Goal: Communication & Community: Share content

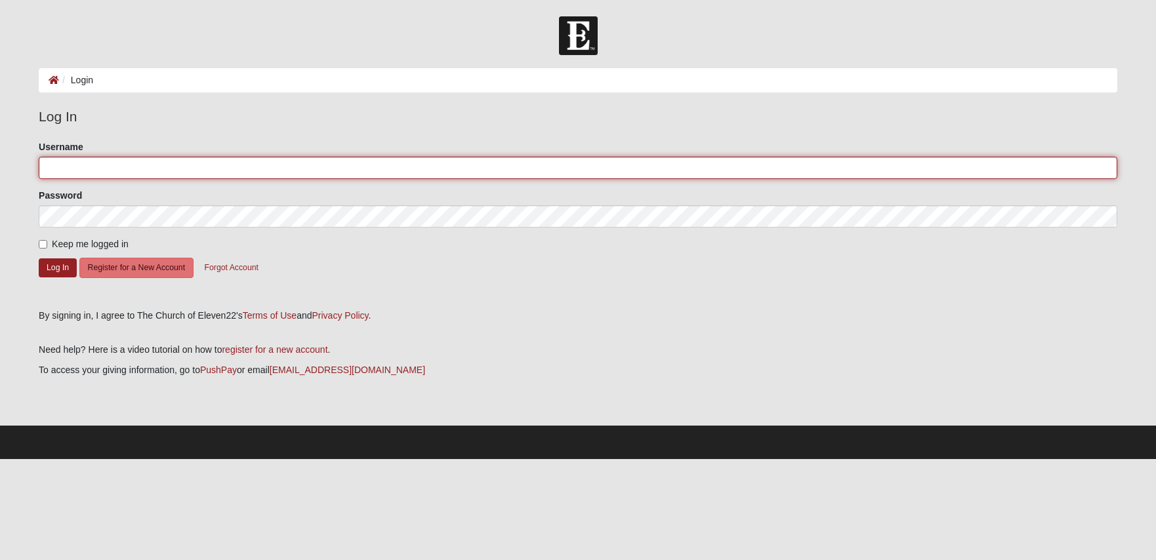
type input "gigiofjax"
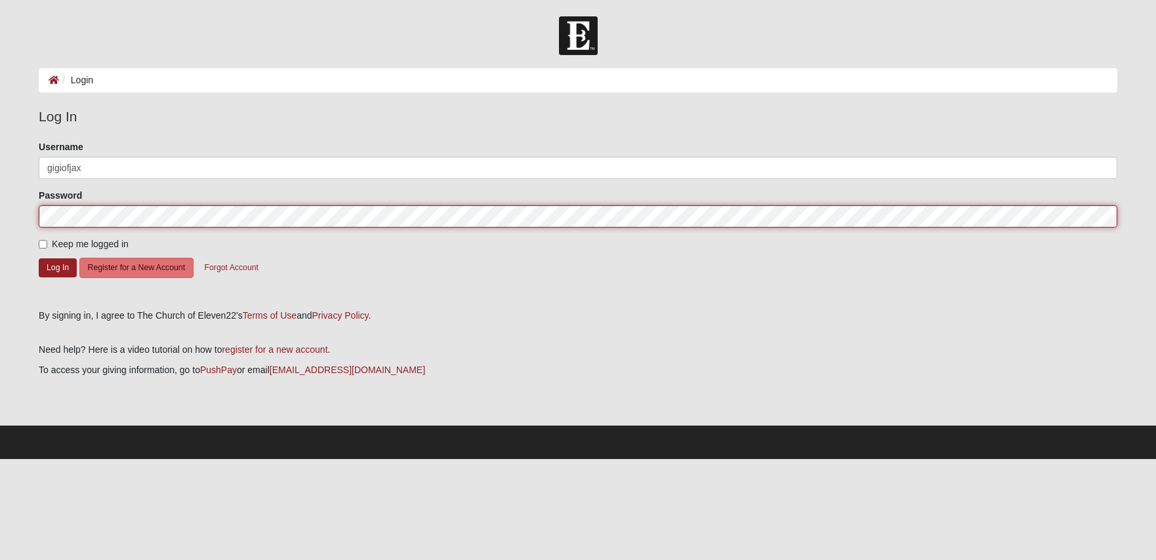
click at [58, 267] on button "Log In" at bounding box center [58, 268] width 38 height 19
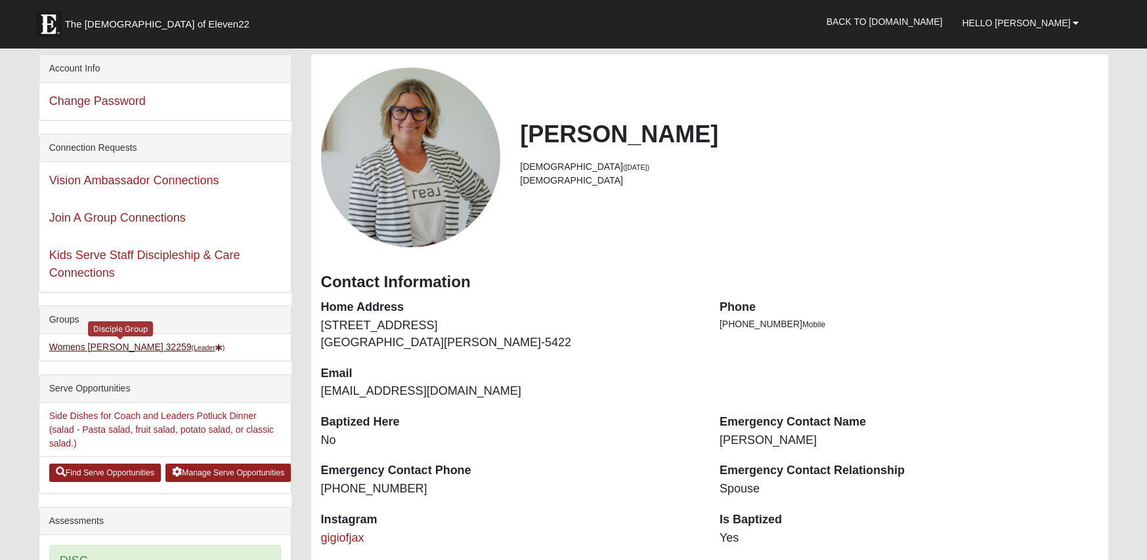
click at [89, 346] on link "Womens Urbanski 32259 (Leader )" at bounding box center [137, 347] width 176 height 11
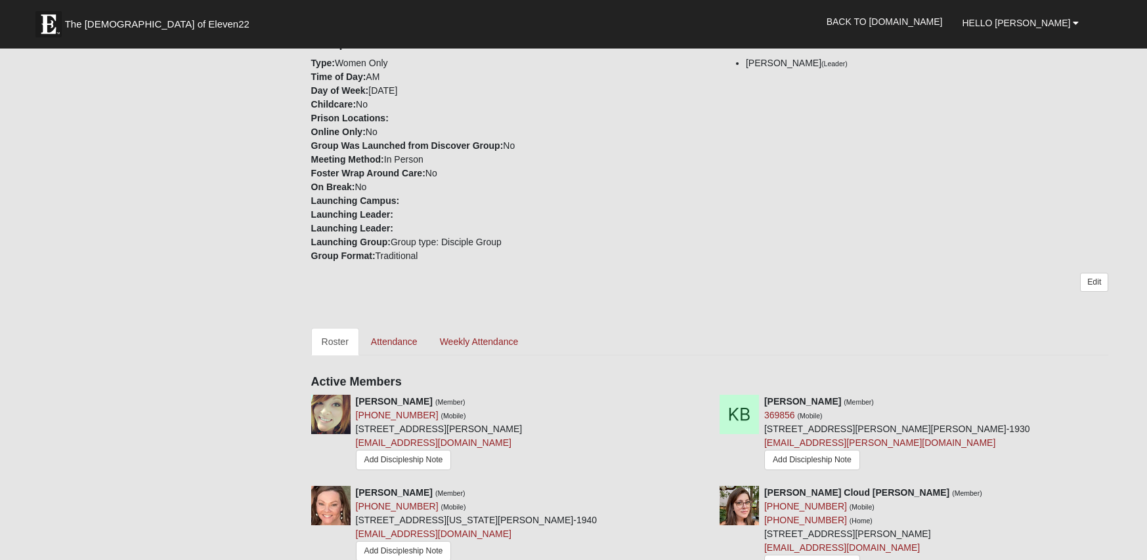
scroll to position [315, 0]
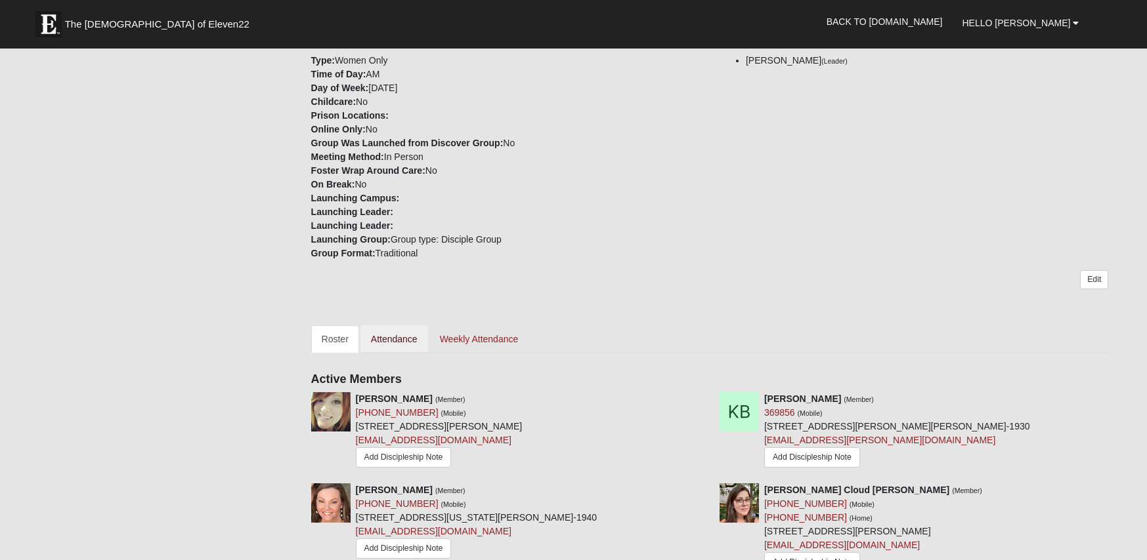
click at [398, 342] on link "Attendance" at bounding box center [394, 340] width 68 height 28
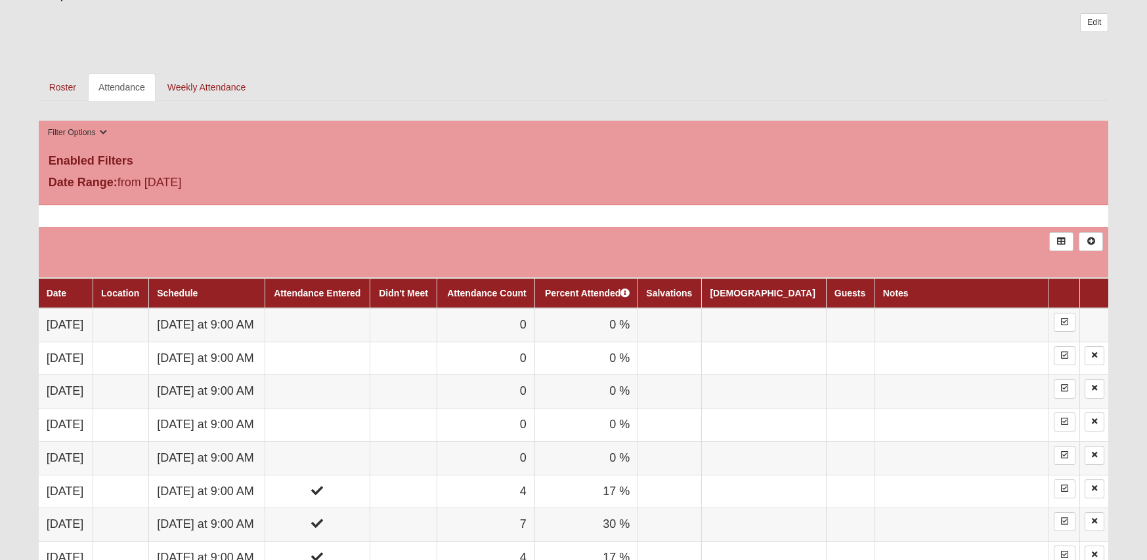
scroll to position [778, 0]
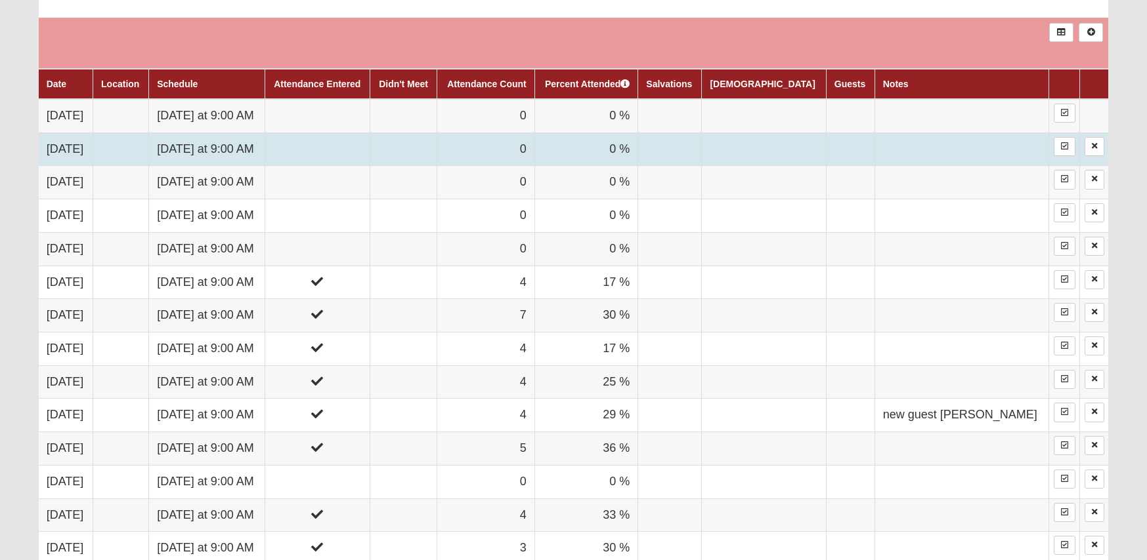
click at [352, 133] on td at bounding box center [317, 149] width 106 height 33
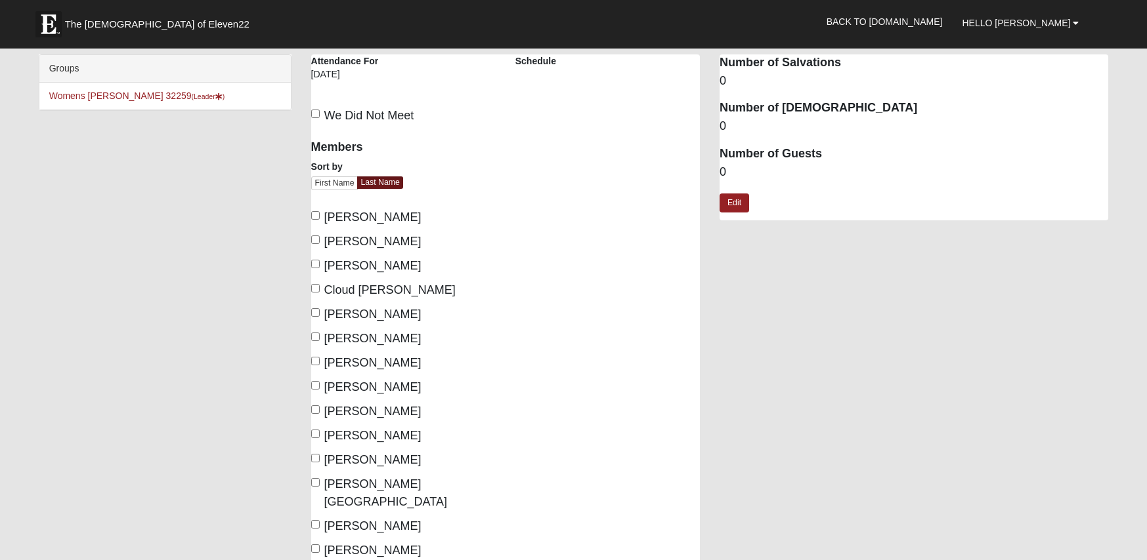
click at [341, 216] on span "Baker, Kadi" at bounding box center [372, 217] width 97 height 13
click at [320, 216] on input "Baker, Kadi" at bounding box center [315, 215] width 9 height 9
checkbox input "true"
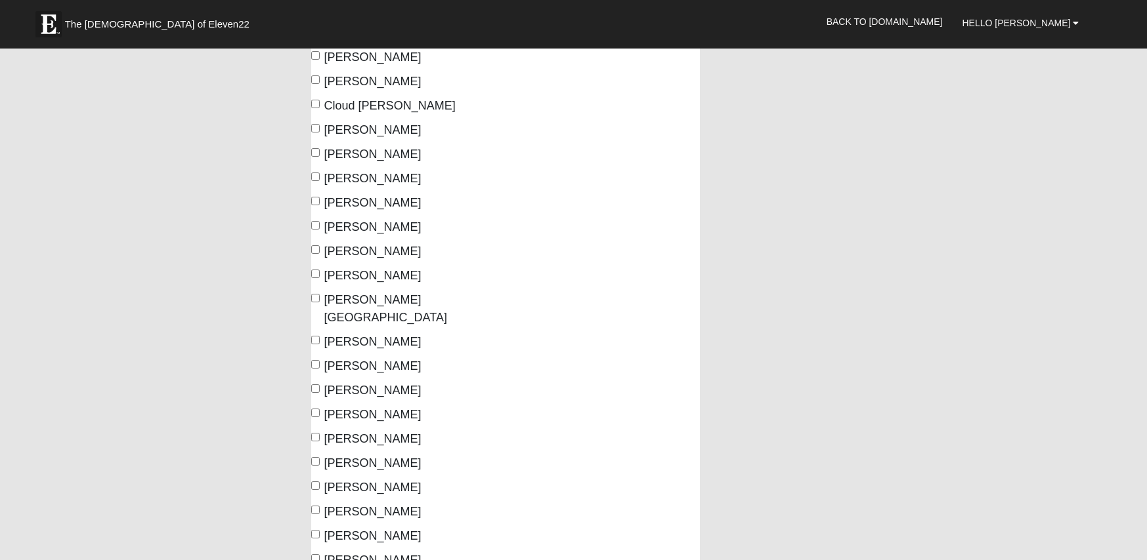
scroll to position [247, 0]
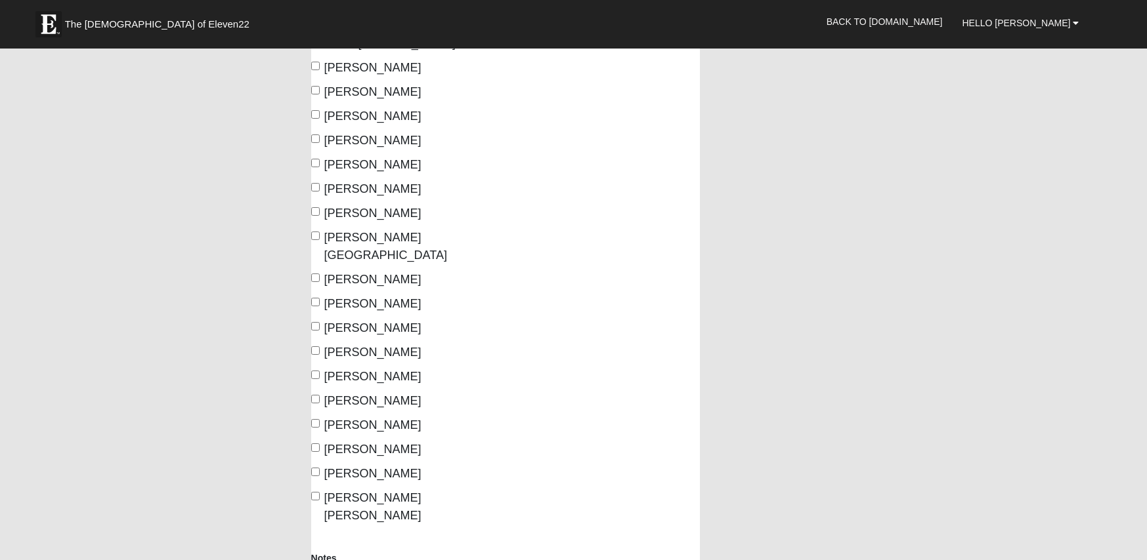
click at [389, 419] on span "Smith, Jessica" at bounding box center [372, 425] width 97 height 13
click at [320, 419] on input "Smith, Jessica" at bounding box center [315, 423] width 9 height 9
checkbox input "true"
click at [364, 240] on span "Livermore, Ambur" at bounding box center [385, 246] width 123 height 31
click at [320, 240] on input "Livermore, Ambur" at bounding box center [315, 236] width 9 height 9
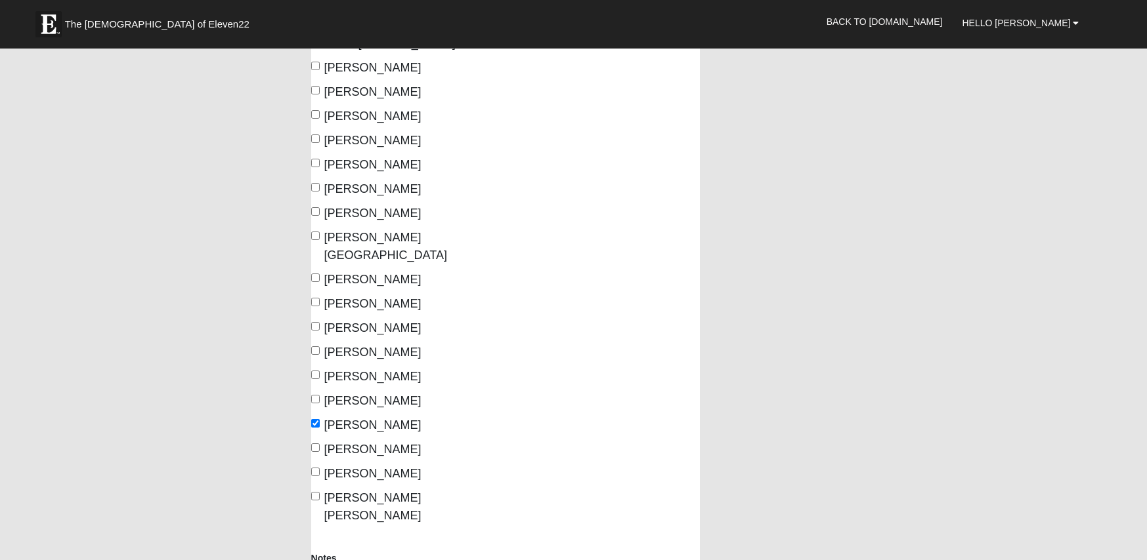
checkbox input "true"
click at [360, 186] on span "Kilgore, Keri" at bounding box center [372, 188] width 97 height 13
click at [320, 186] on input "Kilgore, Keri" at bounding box center [315, 187] width 9 height 9
checkbox input "true"
click at [356, 322] on span "Robbins, Dawn" at bounding box center [372, 328] width 97 height 13
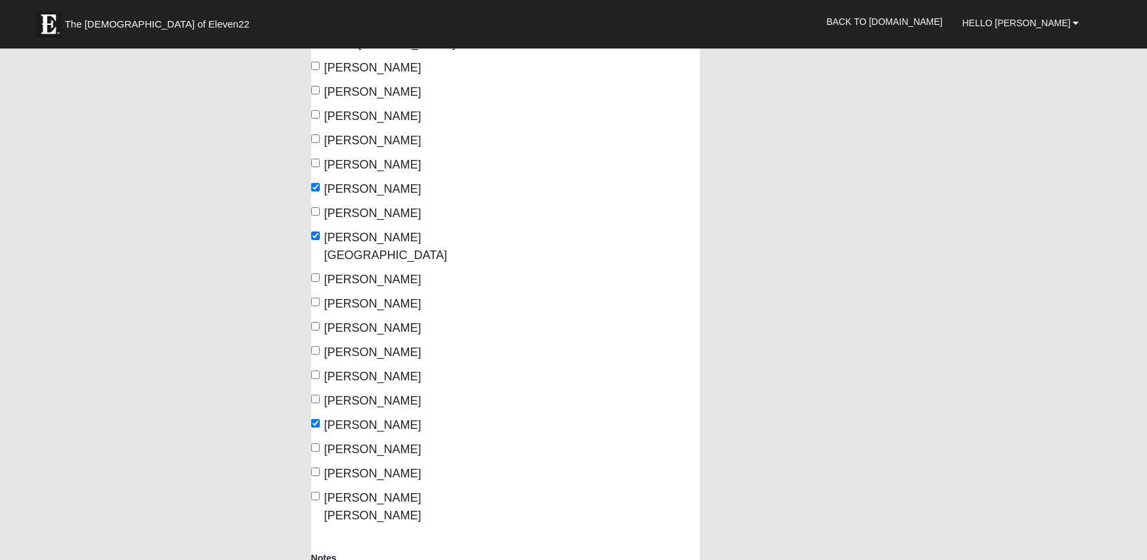
click at [320, 322] on input "Robbins, Dawn" at bounding box center [315, 326] width 9 height 9
checkbox input "true"
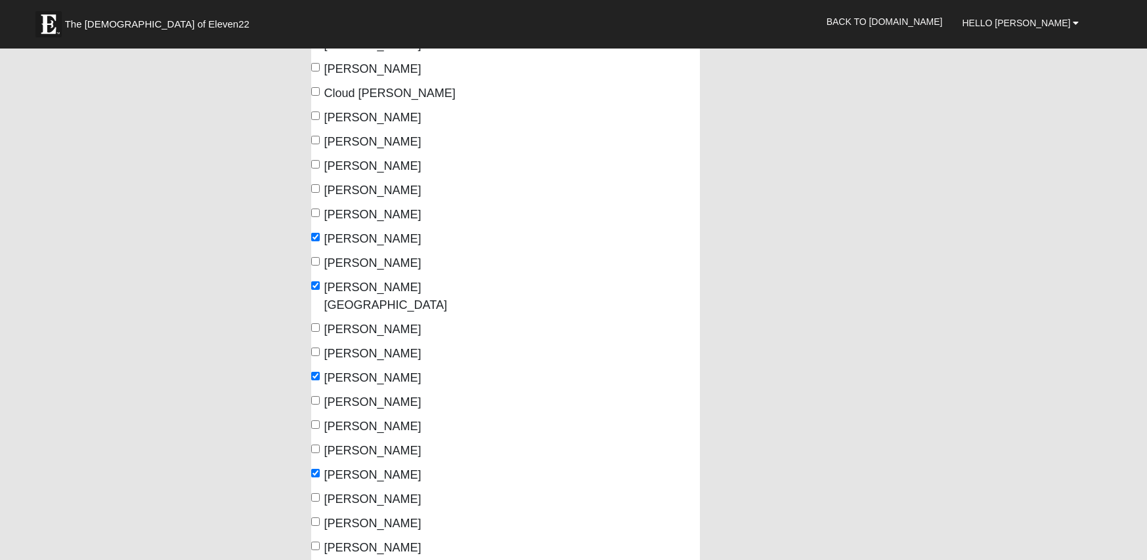
scroll to position [142, 0]
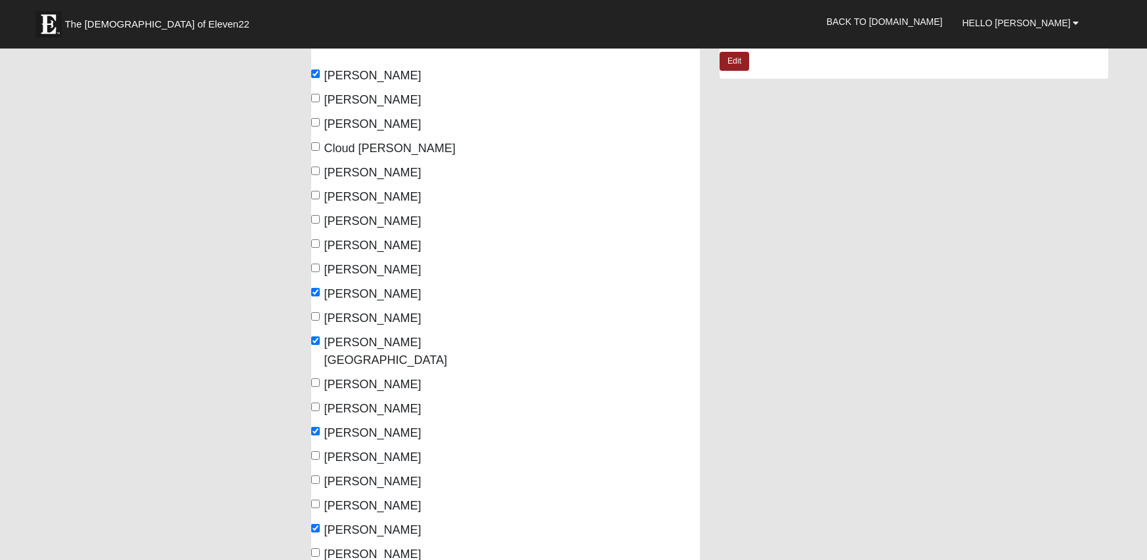
click at [433, 151] on span "Cloud McClellan, Rachel" at bounding box center [389, 148] width 131 height 13
click at [320, 151] on input "Cloud McClellan, Rachel" at bounding box center [315, 146] width 9 height 9
checkbox input "true"
click at [394, 266] on span "Huxford, Kaley" at bounding box center [372, 269] width 97 height 13
click at [320, 266] on input "Huxford, Kaley" at bounding box center [315, 268] width 9 height 9
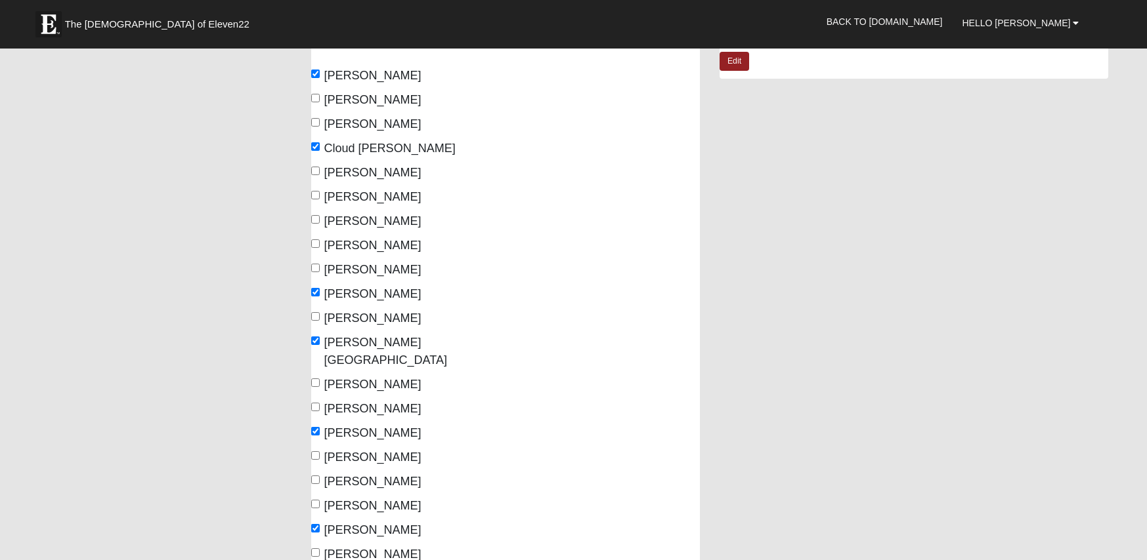
checkbox input "true"
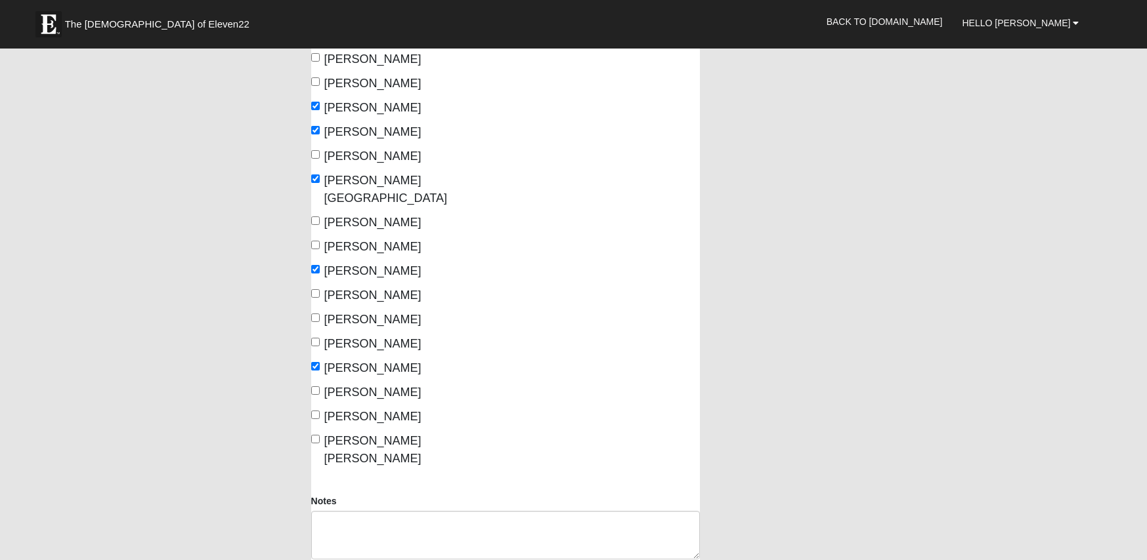
scroll to position [327, 0]
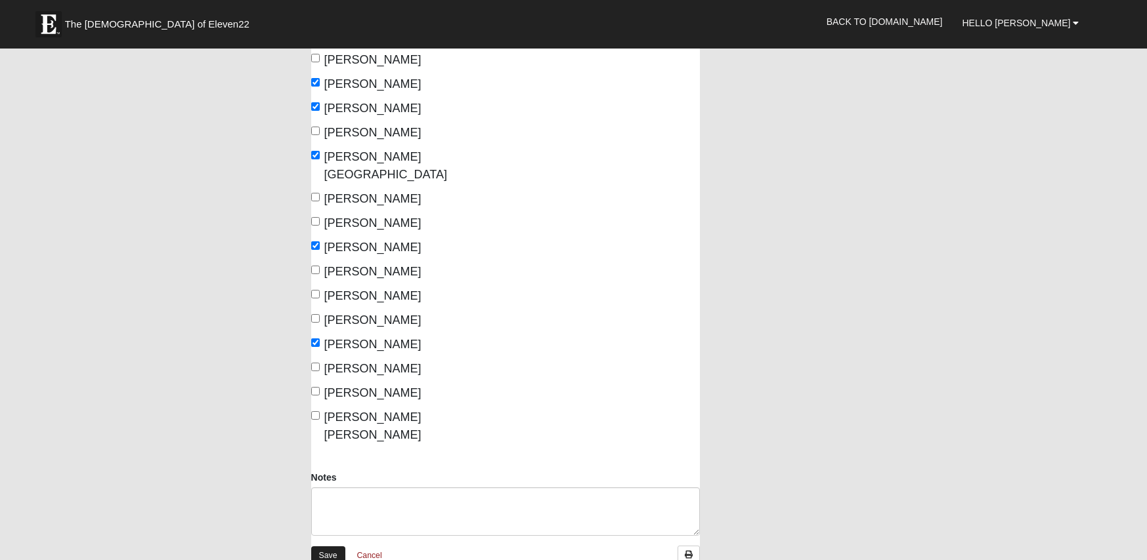
click at [333, 547] on link "Save" at bounding box center [328, 556] width 34 height 19
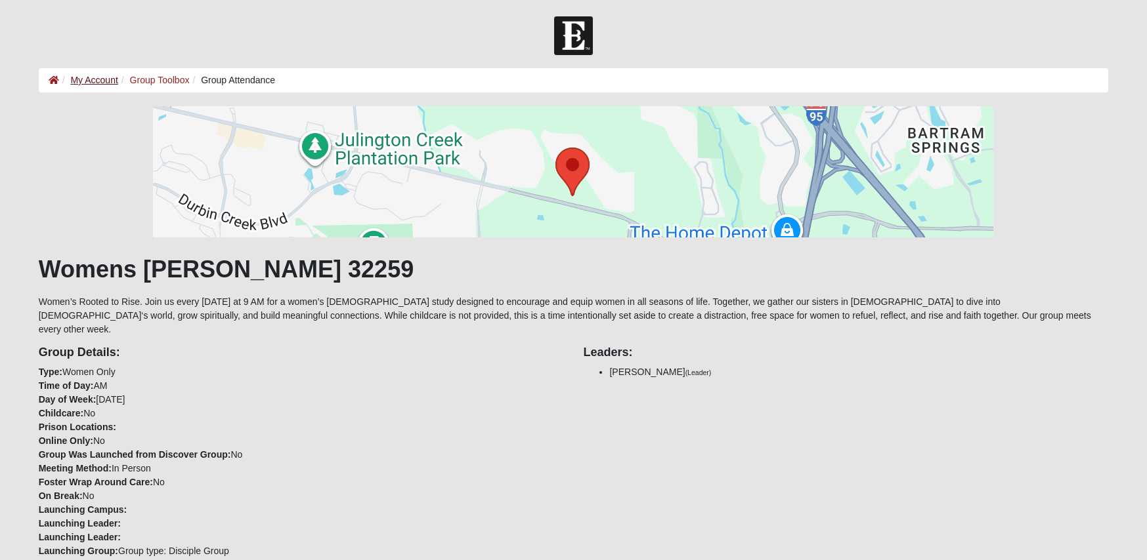
click at [82, 83] on link "My Account" at bounding box center [93, 80] width 47 height 11
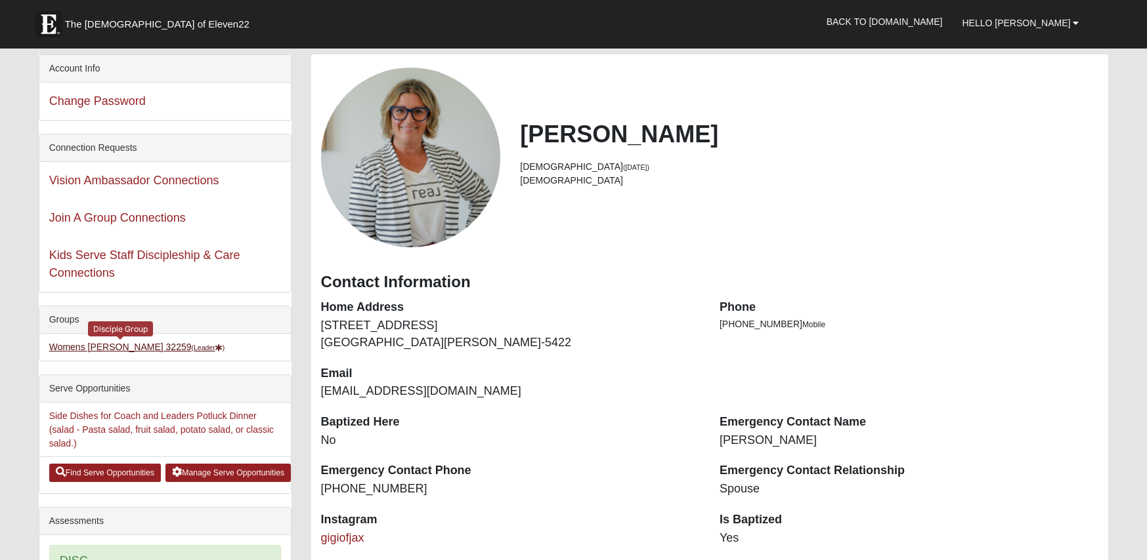
click at [140, 343] on link "Womens Urbanski 32259 (Leader )" at bounding box center [137, 347] width 176 height 11
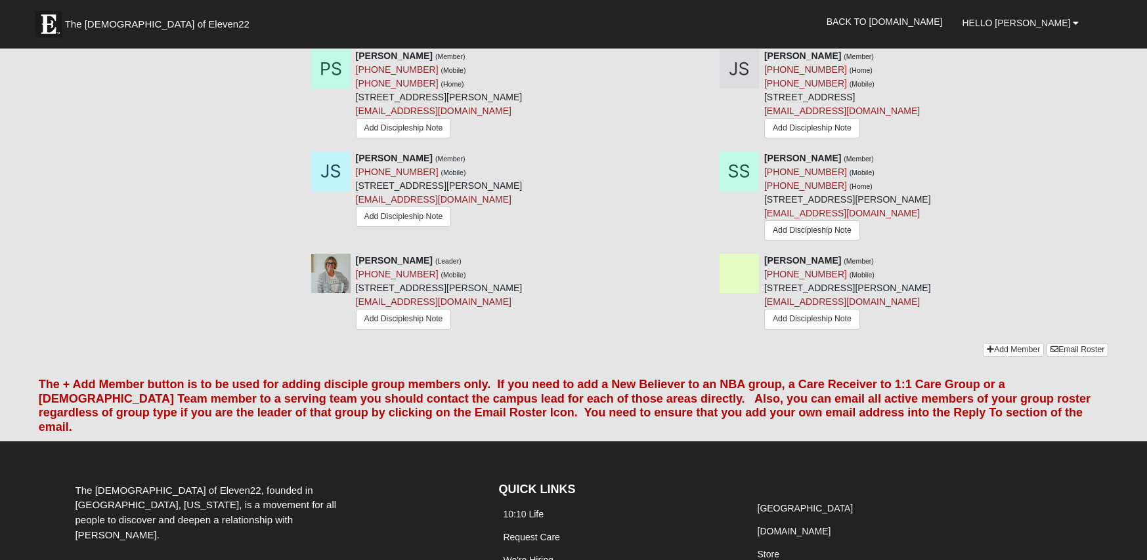
scroll to position [1610, 0]
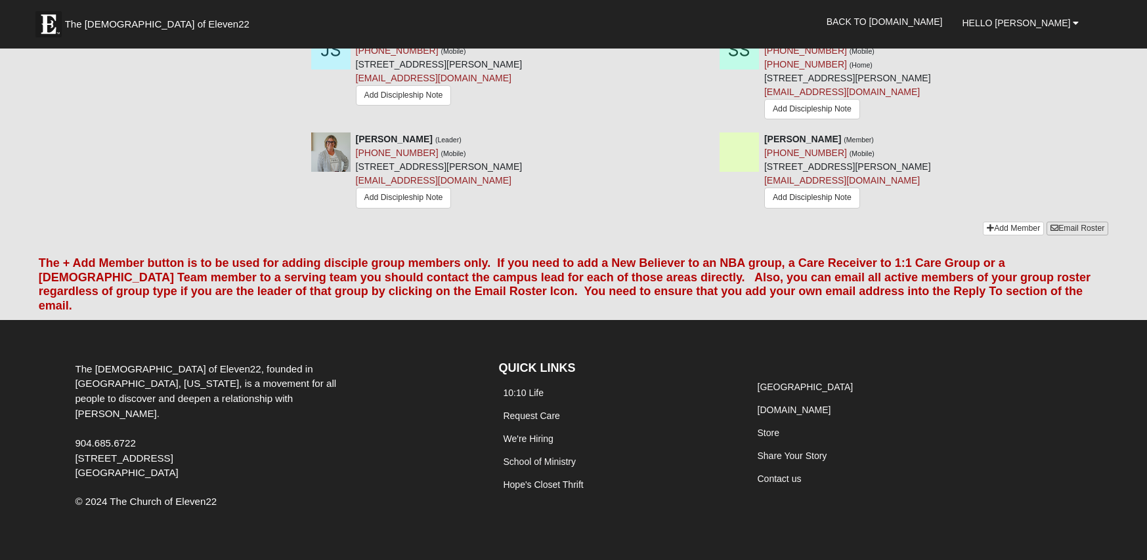
click at [1092, 222] on link "Email Roster" at bounding box center [1077, 229] width 62 height 14
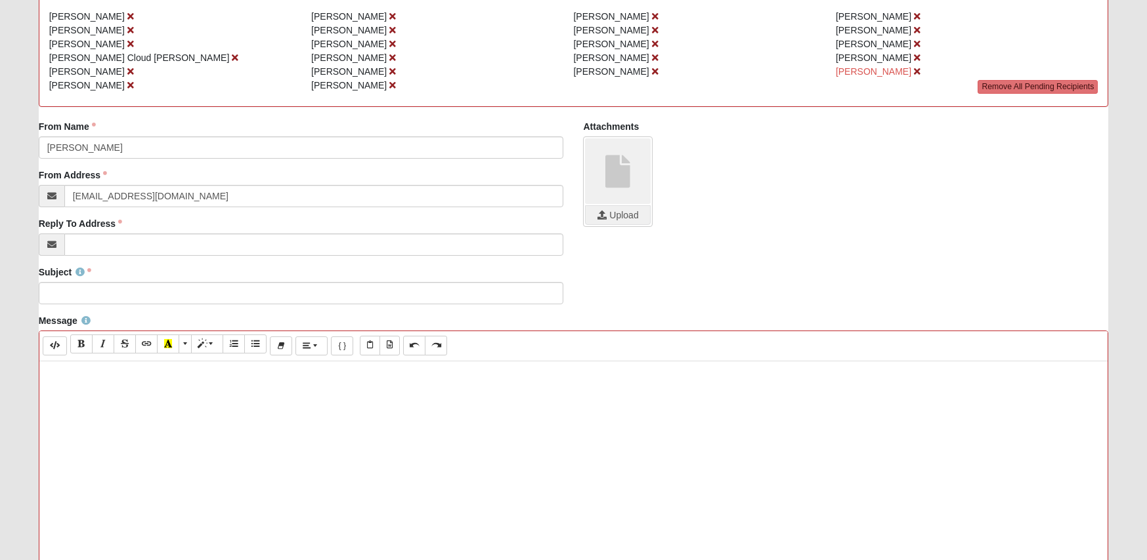
scroll to position [258, 0]
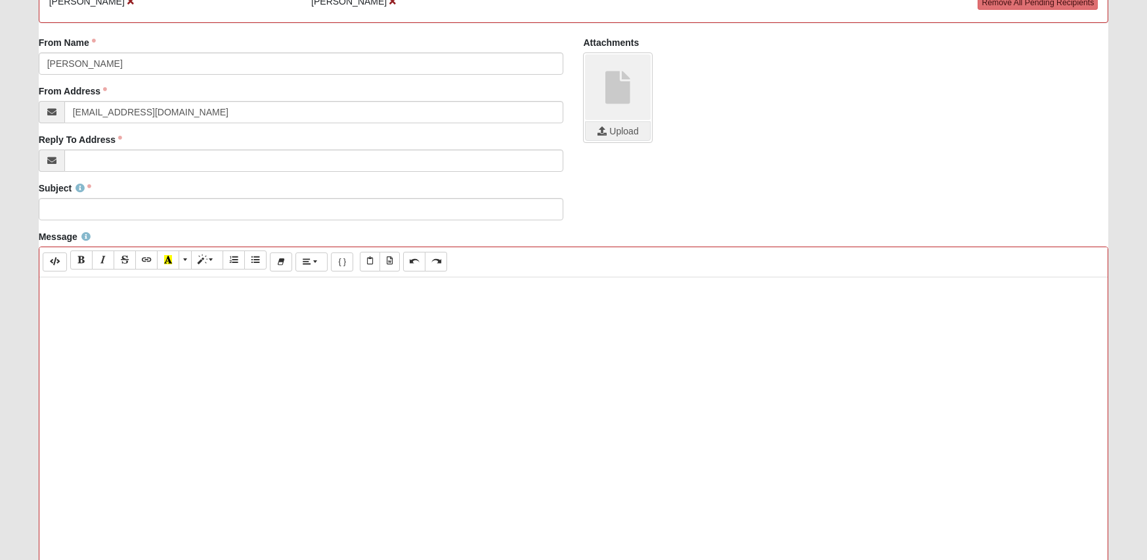
click at [138, 323] on div at bounding box center [573, 475] width 1068 height 394
paste div
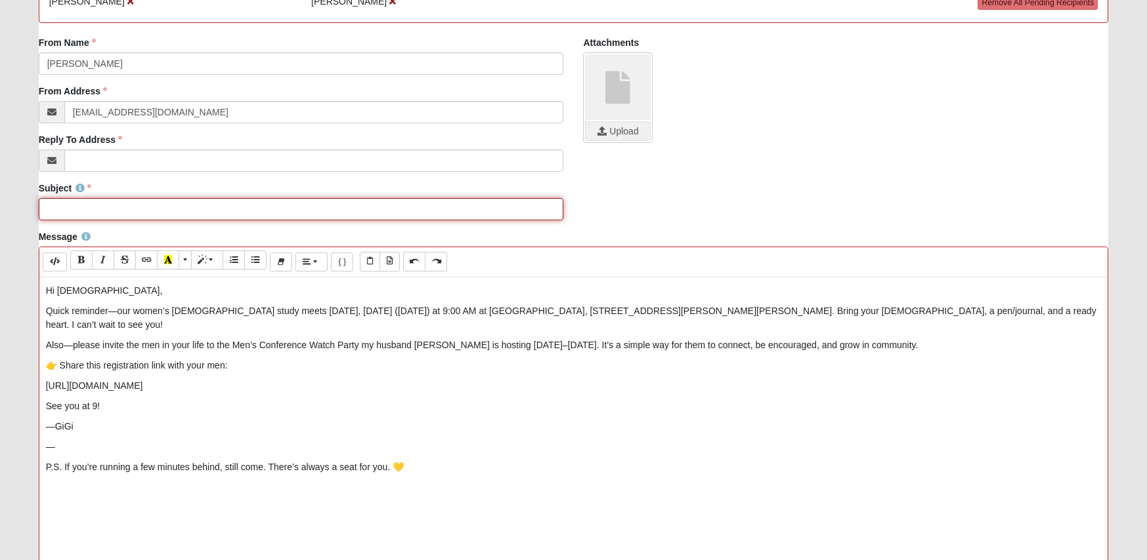
click at [180, 208] on input "Subject" at bounding box center [301, 209] width 525 height 22
paste input "Coffee, Scripture, Community—9AM at Starbucks (Harper Ln)"
type input "Coffee, Scripture, Community—9AM at Starbucks (Harper Ln)"
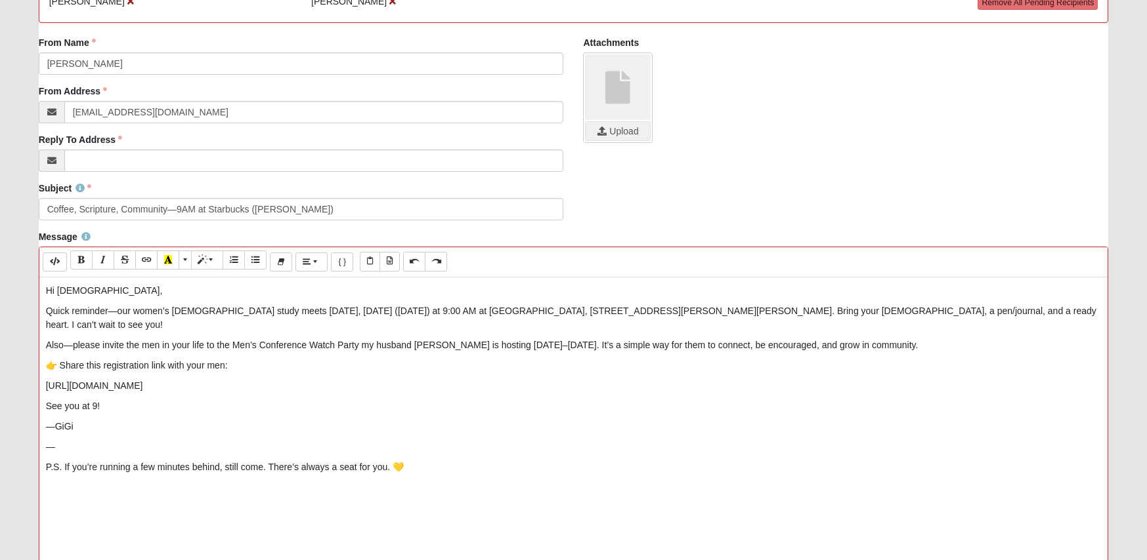
click at [114, 316] on p "Quick reminder—our women’s Bible study meets today, Friday (October 10) at 9:00…" at bounding box center [573, 319] width 1055 height 28
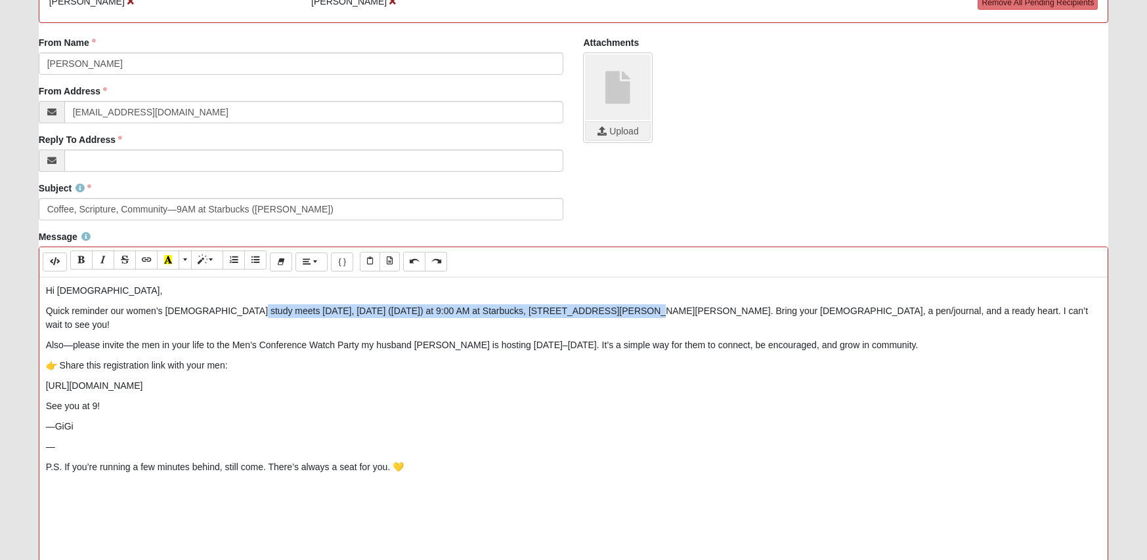
drag, startPoint x: 240, startPoint y: 311, endPoint x: 597, endPoint y: 311, distance: 357.0
click at [597, 311] on p "Quick reminder our women’s Bible study meets today, Friday (October 10) at 9:00…" at bounding box center [573, 319] width 1055 height 28
click at [84, 256] on icon "Bold (⌘+B)" at bounding box center [81, 259] width 8 height 9
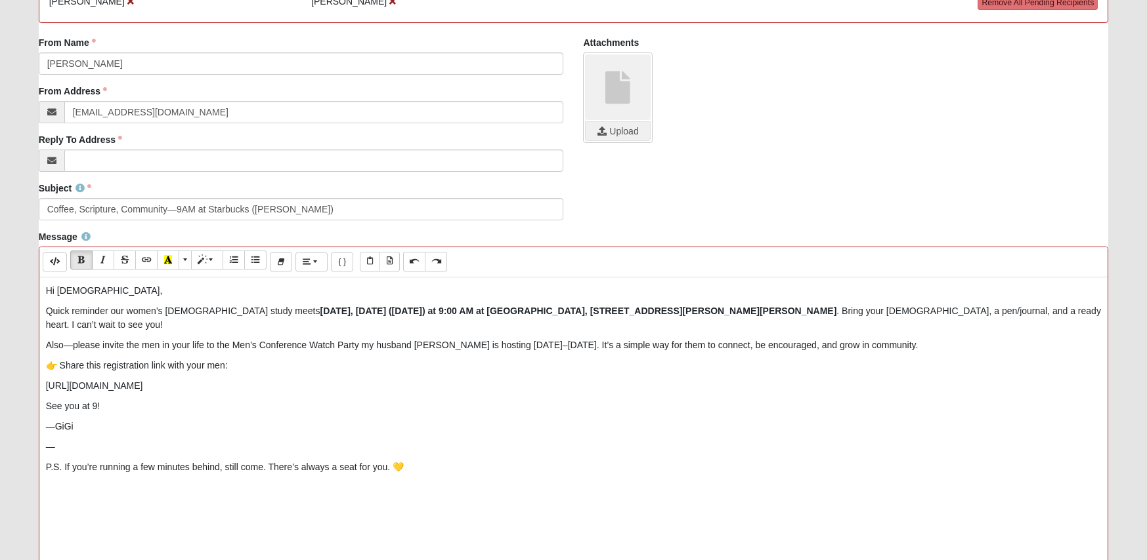
click at [71, 339] on p "Also—please invite the men in your life to the Men’s Conference Watch Party my …" at bounding box center [573, 346] width 1055 height 14
click at [514, 339] on p "Also, please invite the men in your life to the Men’s Conference Watch Party my…" at bounding box center [573, 346] width 1055 height 14
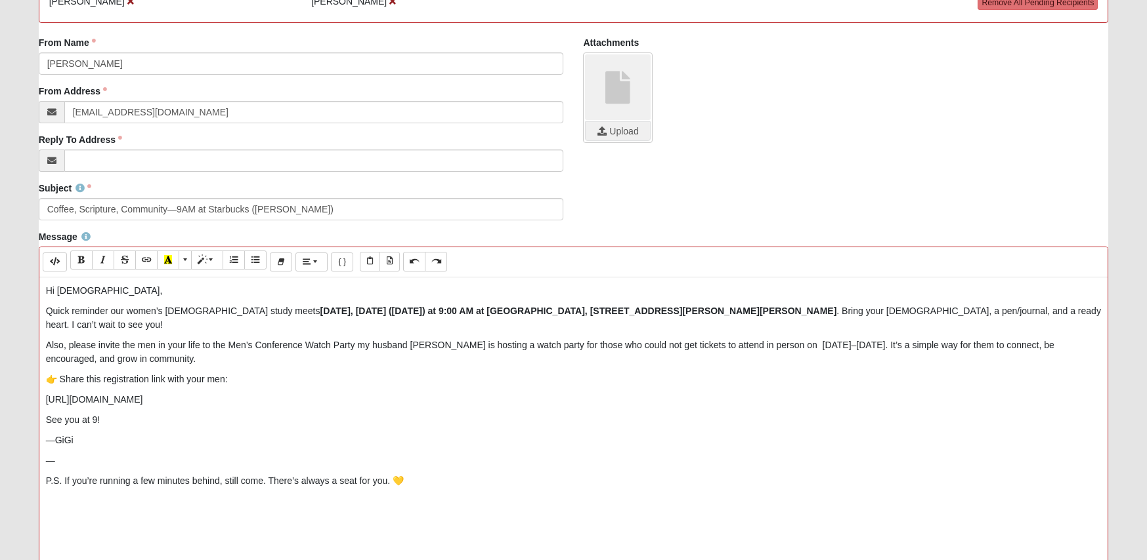
click at [154, 393] on p "https://www.facebook.com/share/1ALKaBkRG6/" at bounding box center [573, 400] width 1055 height 14
drag, startPoint x: 242, startPoint y: 383, endPoint x: 43, endPoint y: 389, distance: 198.3
click at [43, 389] on div "Hi ladies, Quick reminder our women’s Bible study meets today, Friday (October …" at bounding box center [573, 475] width 1068 height 394
copy p "https://www.facebook.com/share/1ALKaBkRG6/"
click at [87, 393] on p "FACEBOOK EVENT" at bounding box center [573, 400] width 1055 height 14
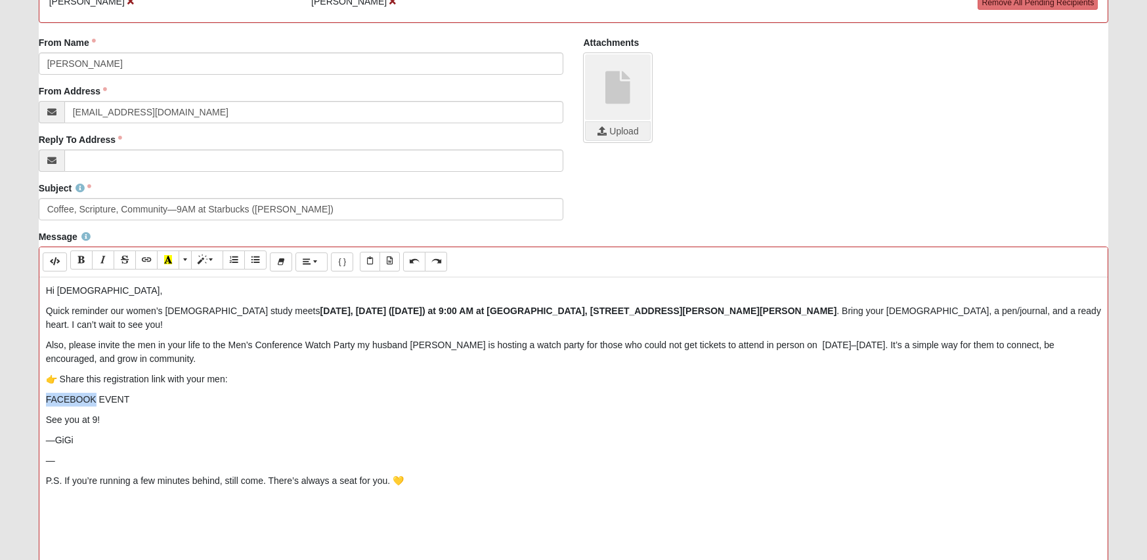
click at [87, 393] on p "FACEBOOK EVENT" at bounding box center [573, 400] width 1055 height 14
click at [142, 258] on icon "Link (⌘+K)" at bounding box center [146, 259] width 8 height 9
type input "FACEBOOK EVENT"
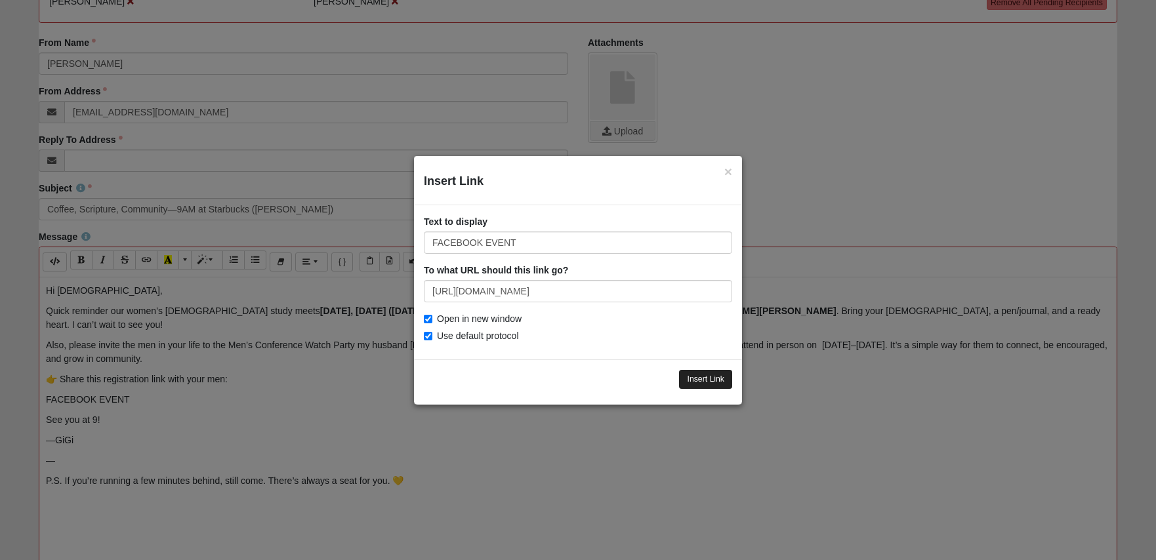
type input "https://www.facebook.com/share/1ALKaBkRG6/"
click at [700, 375] on input "Insert Link" at bounding box center [705, 379] width 53 height 19
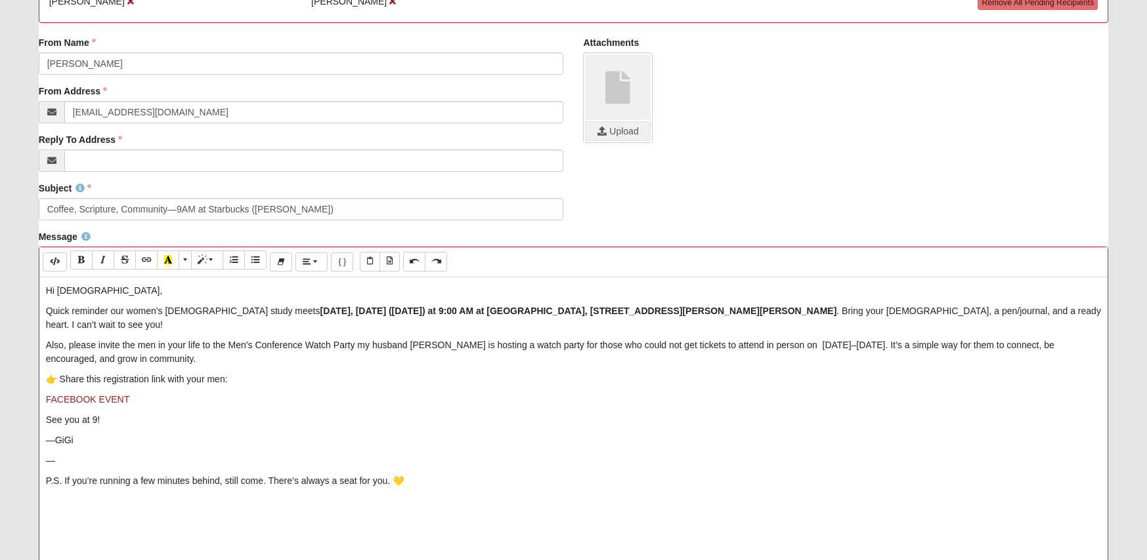
click at [56, 454] on p "—" at bounding box center [573, 461] width 1055 height 14
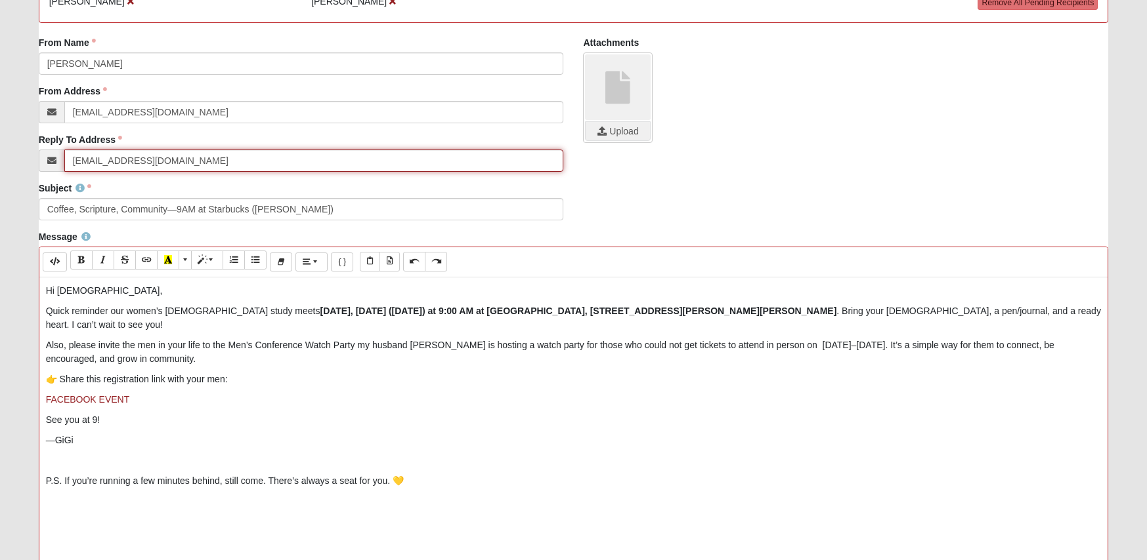
type input "[EMAIL_ADDRESS][DOMAIN_NAME]"
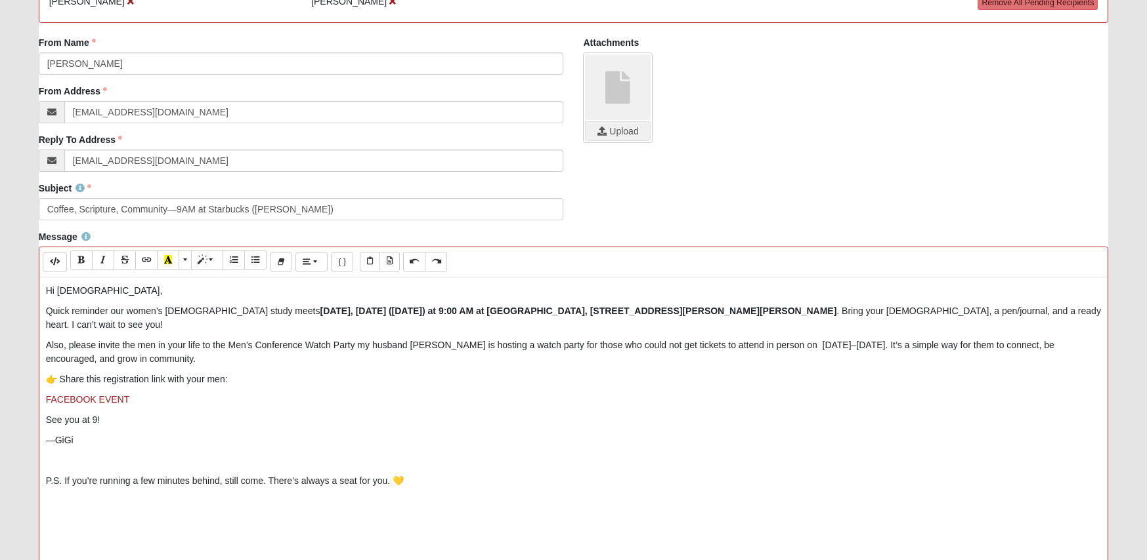
click at [191, 396] on div "Hi ladies, Quick reminder our women’s Bible study meets today, Friday (October …" at bounding box center [573, 475] width 1068 height 394
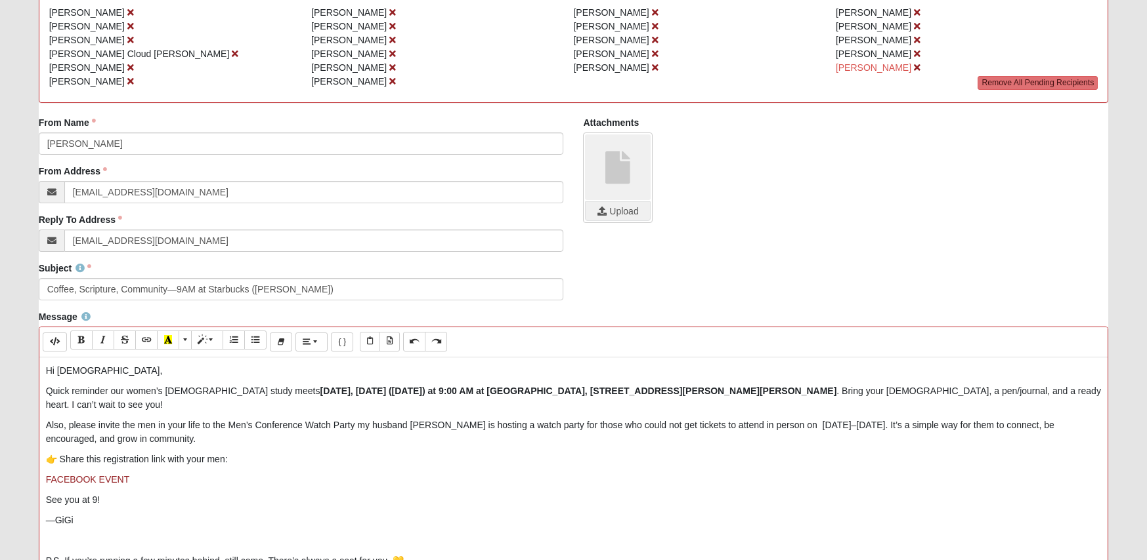
scroll to position [123, 0]
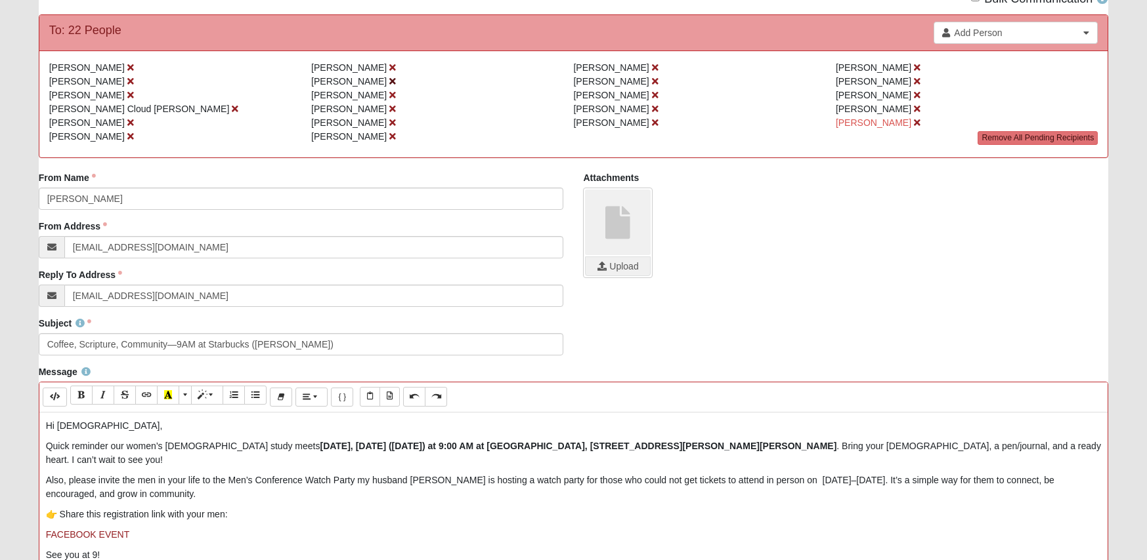
click at [389, 81] on icon at bounding box center [392, 81] width 7 height 9
click at [652, 123] on icon at bounding box center [655, 122] width 7 height 9
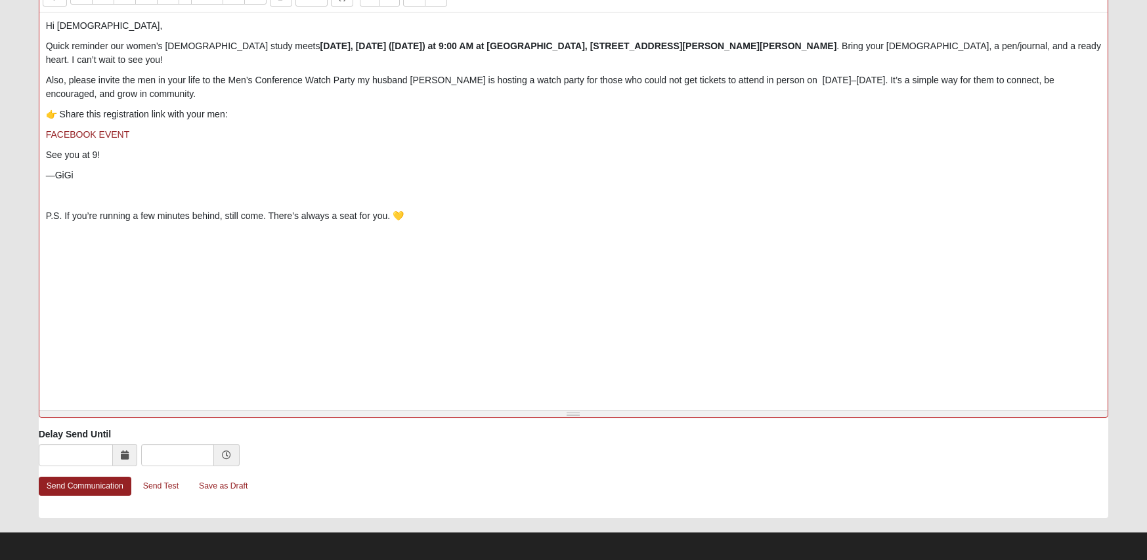
scroll to position [530, 0]
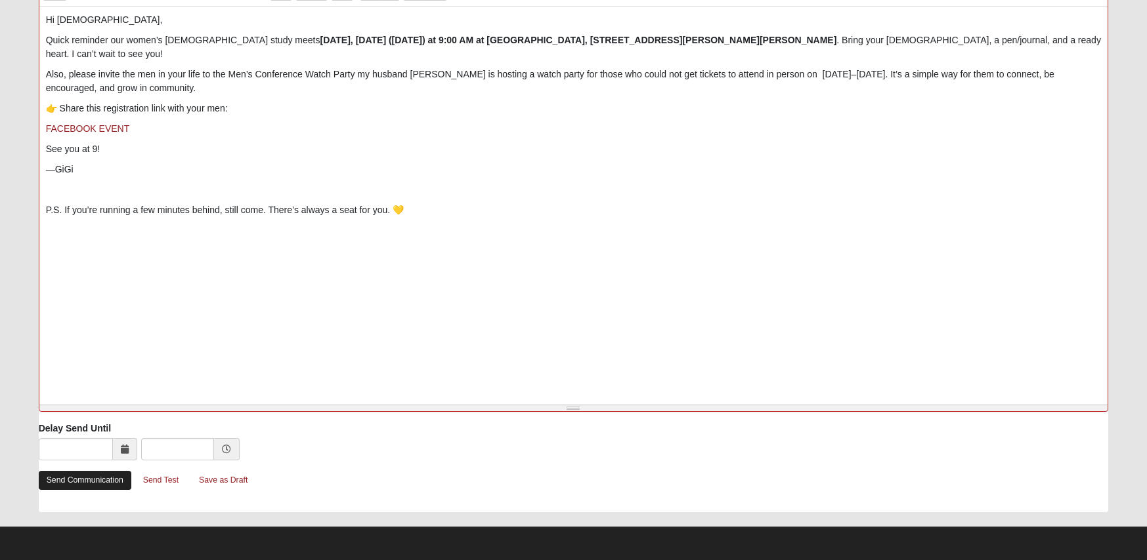
click at [89, 480] on link "Send Communication" at bounding box center [85, 480] width 93 height 19
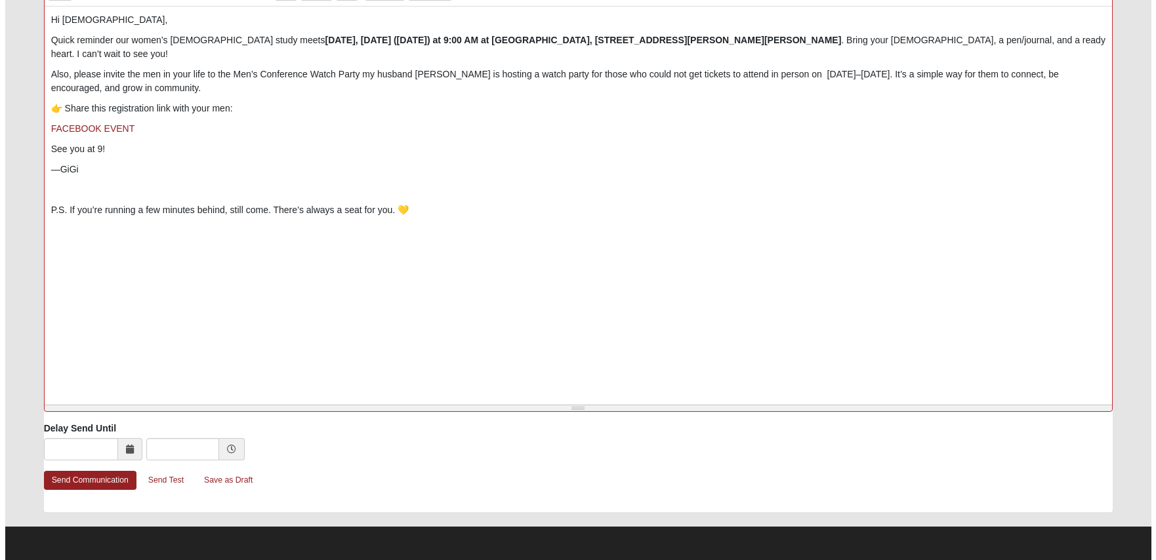
scroll to position [0, 0]
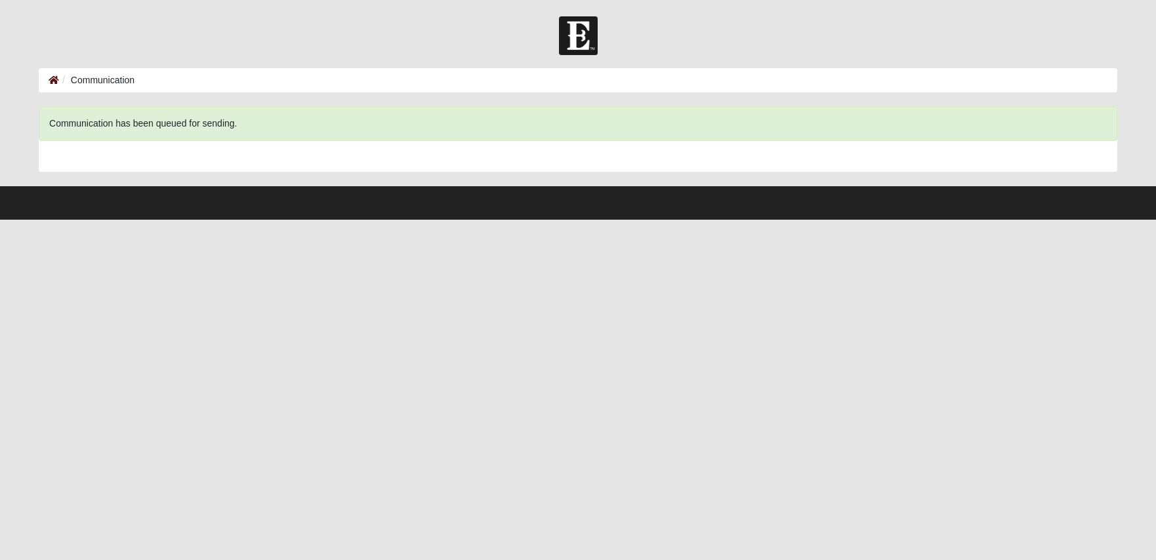
click at [50, 83] on icon at bounding box center [54, 79] width 11 height 9
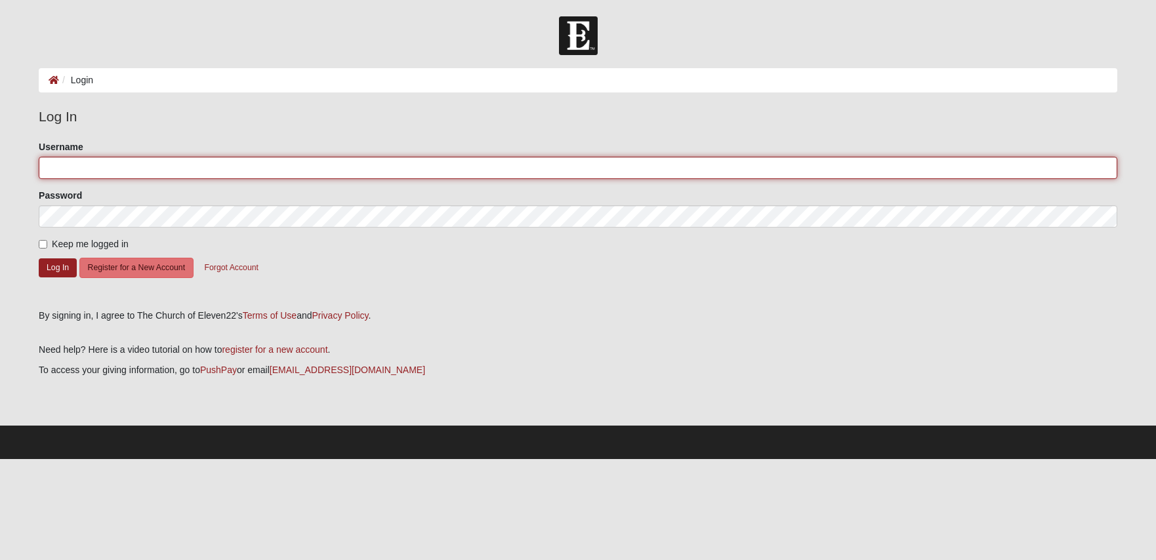
type input "gigiofjax"
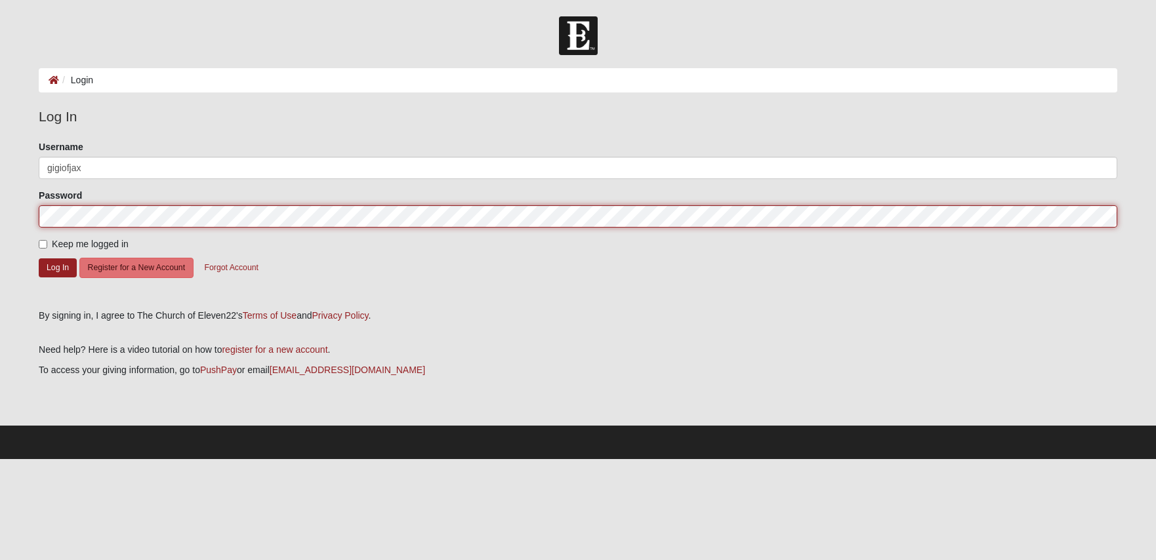
click at [58, 267] on button "Log In" at bounding box center [58, 268] width 38 height 19
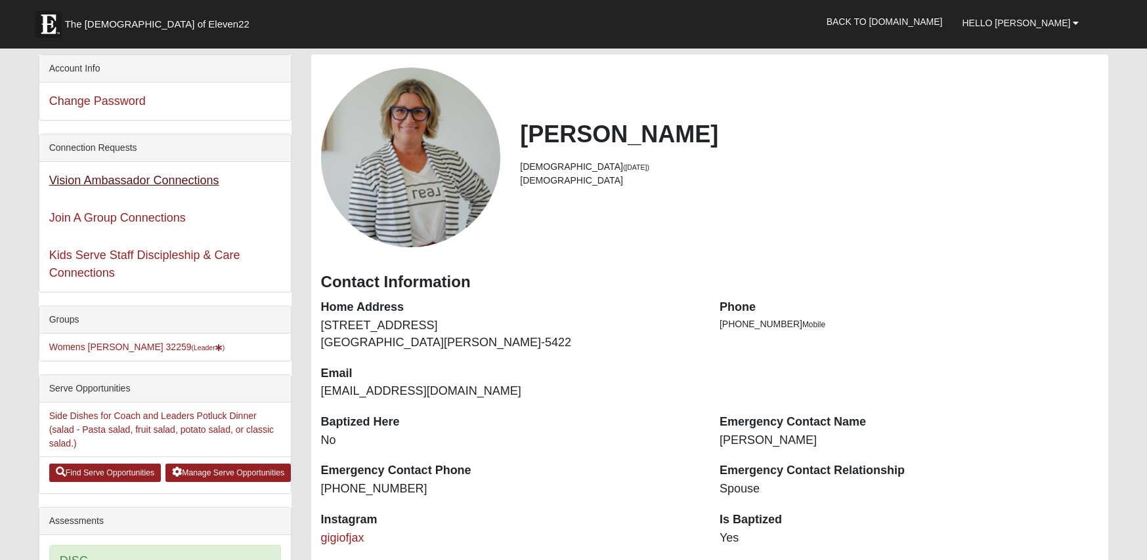
click at [168, 186] on link "Vision Ambassador Connections" at bounding box center [134, 180] width 170 height 13
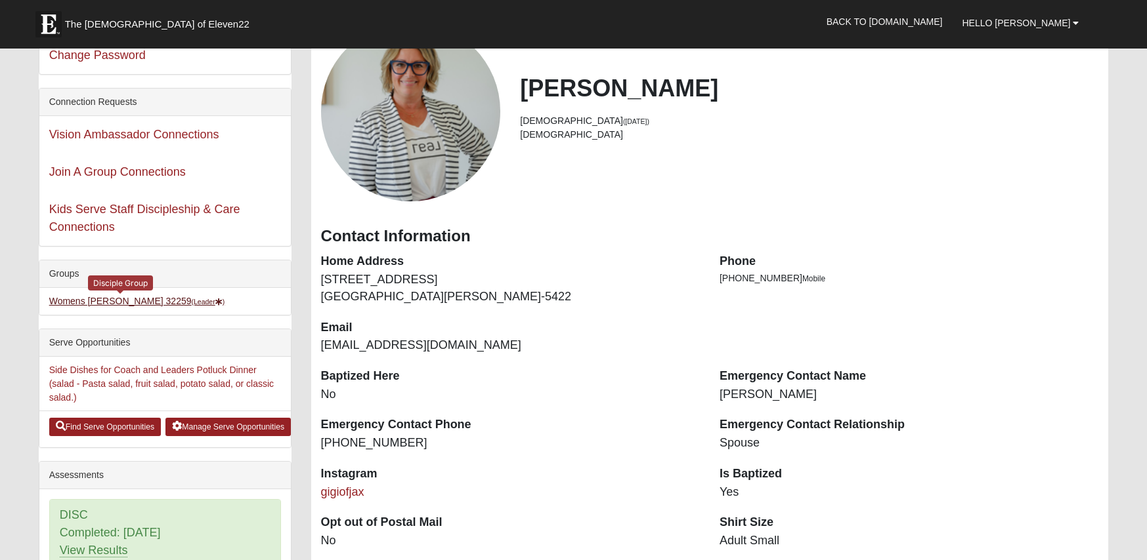
scroll to position [97, 0]
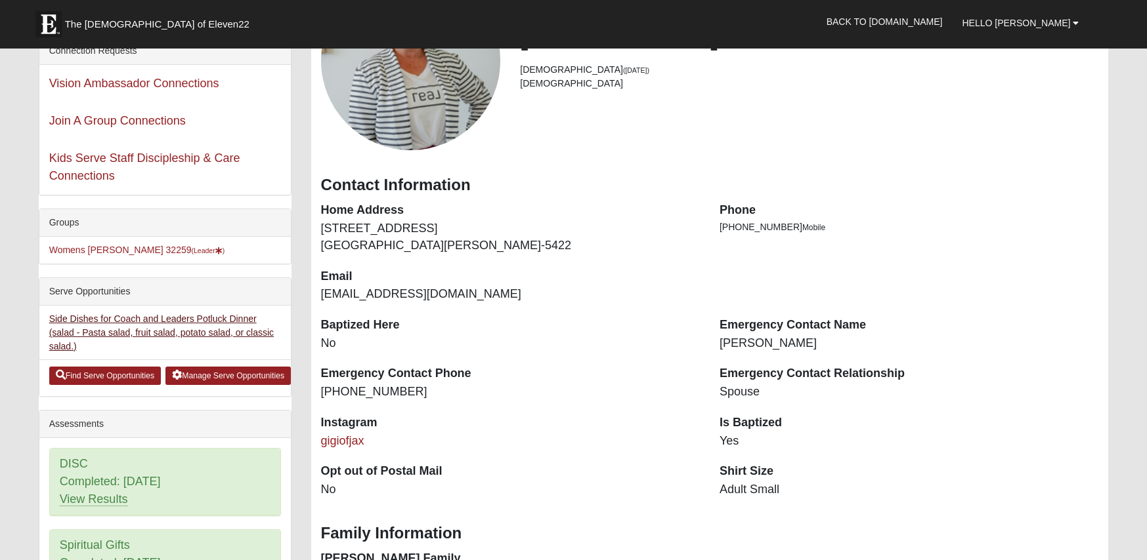
click at [147, 330] on link "Side Dishes for Coach and Leaders Potluck Dinner (salad - Pasta salad, fruit sa…" at bounding box center [161, 333] width 224 height 38
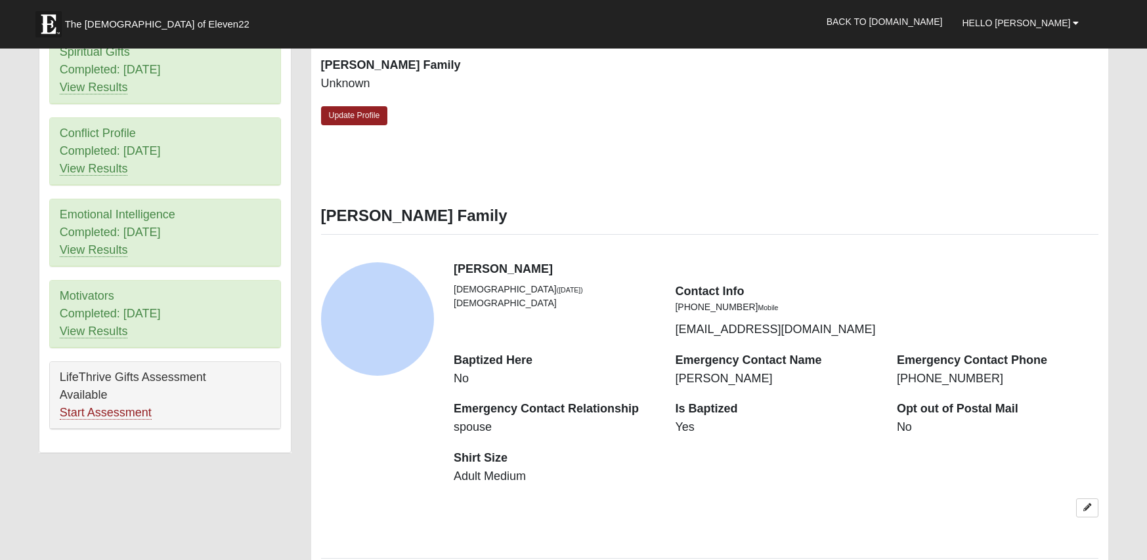
scroll to position [547, 0]
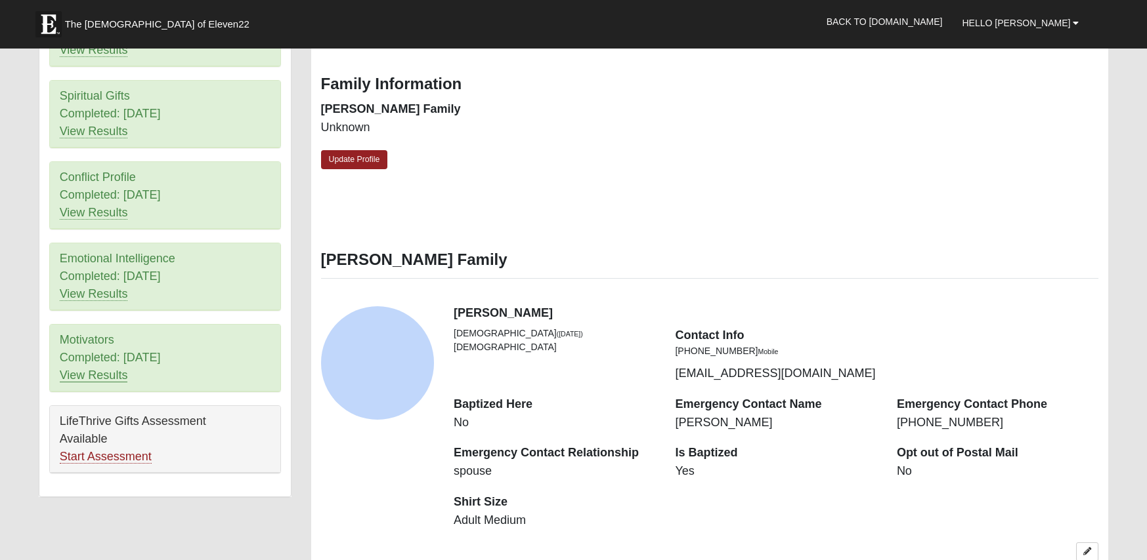
click at [83, 375] on link "View Results" at bounding box center [94, 376] width 68 height 14
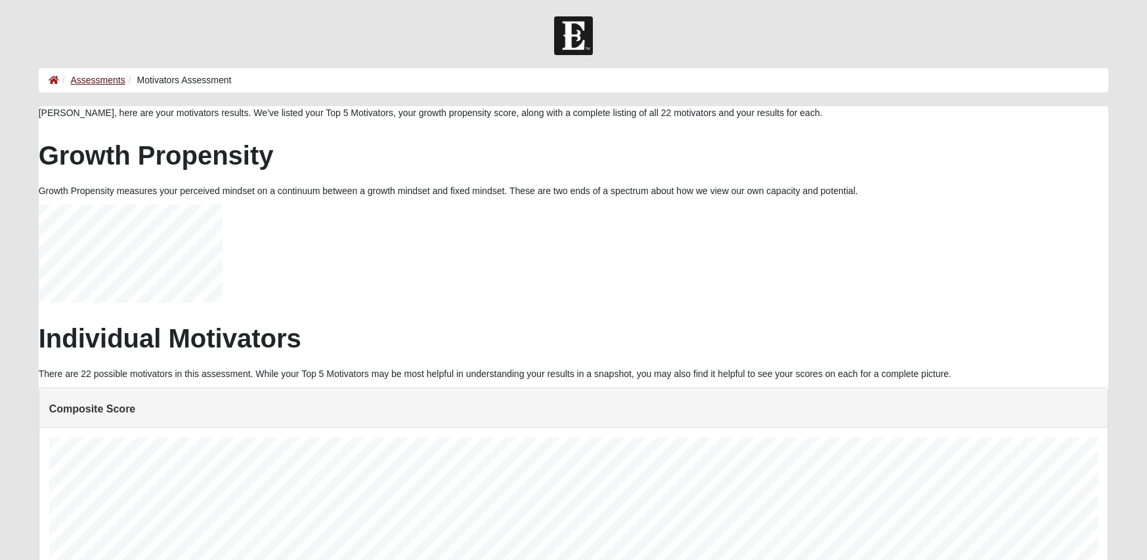
click at [84, 80] on link "Assessments" at bounding box center [97, 80] width 54 height 11
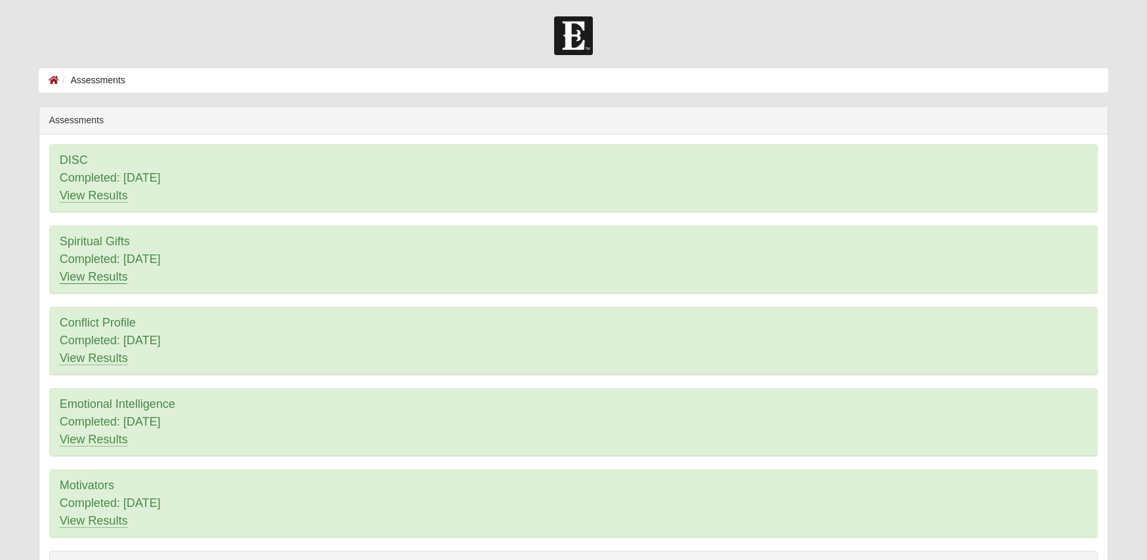
click at [122, 277] on link "View Results" at bounding box center [94, 277] width 68 height 14
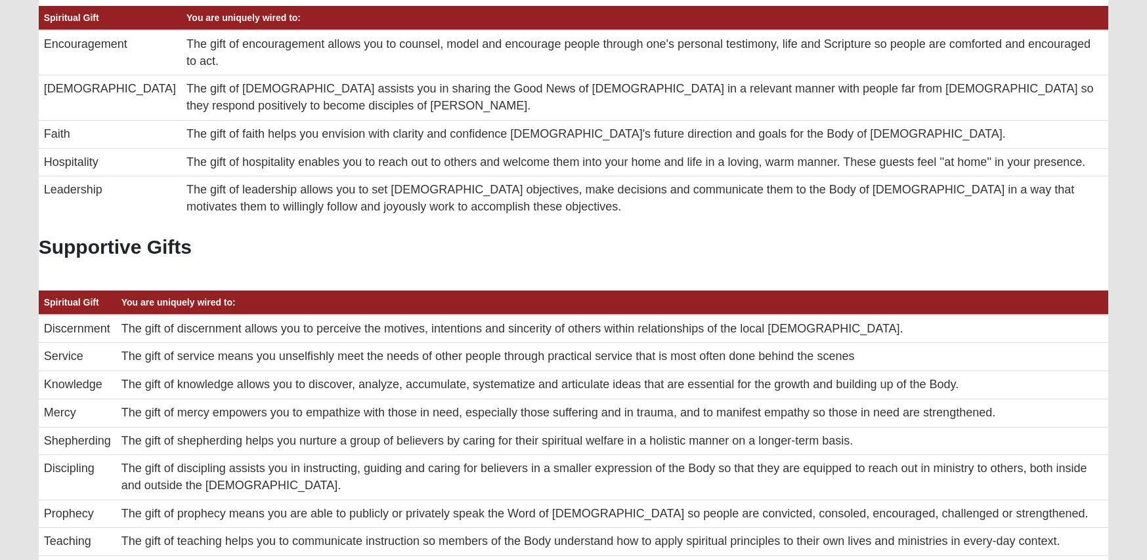
scroll to position [49, 0]
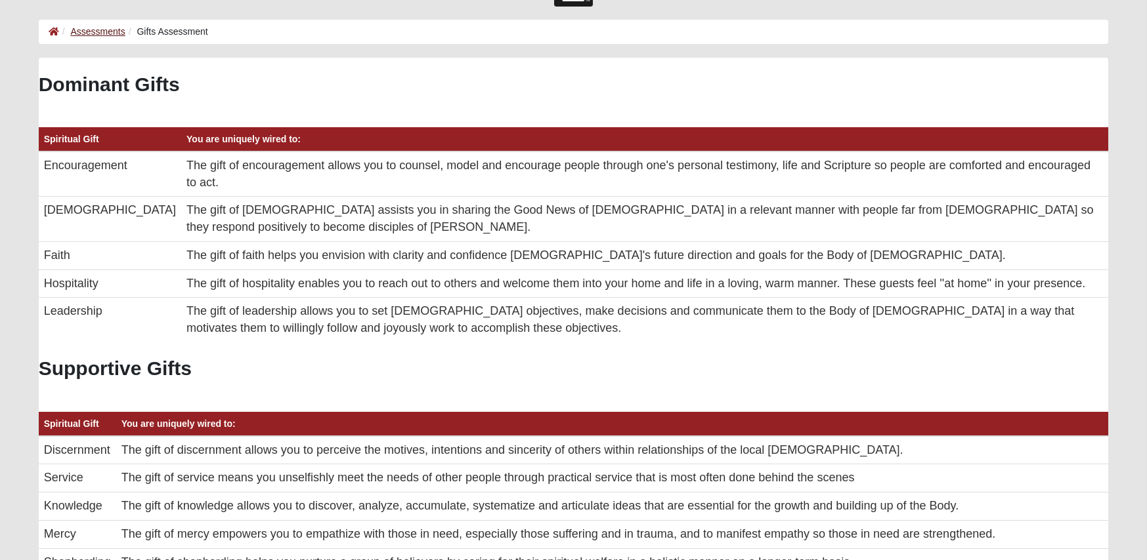
click at [91, 34] on link "Assessments" at bounding box center [97, 31] width 54 height 11
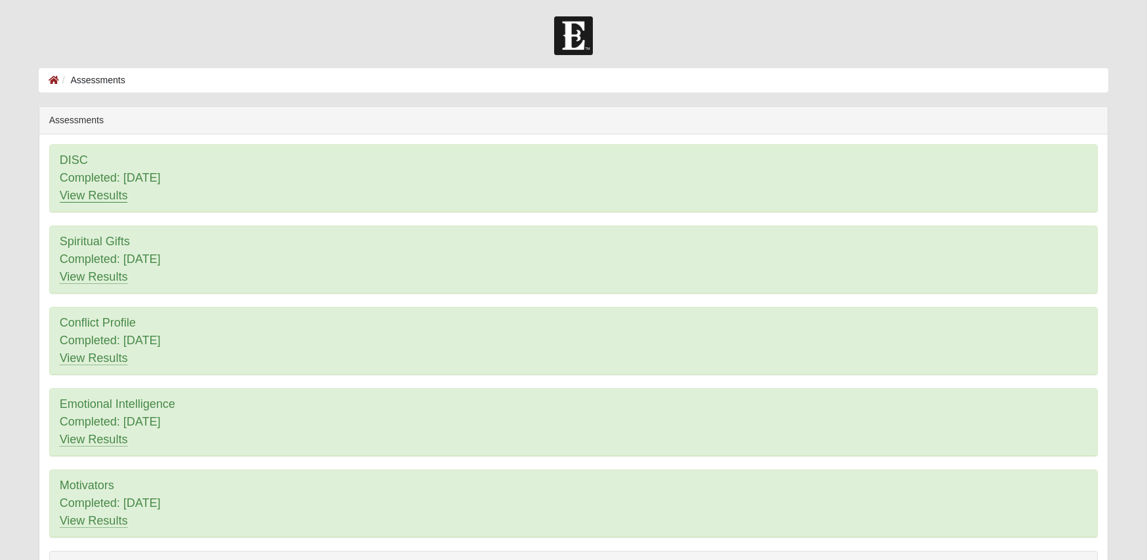
click at [87, 198] on link "View Results" at bounding box center [94, 196] width 68 height 14
click at [110, 362] on link "View Results" at bounding box center [94, 359] width 68 height 14
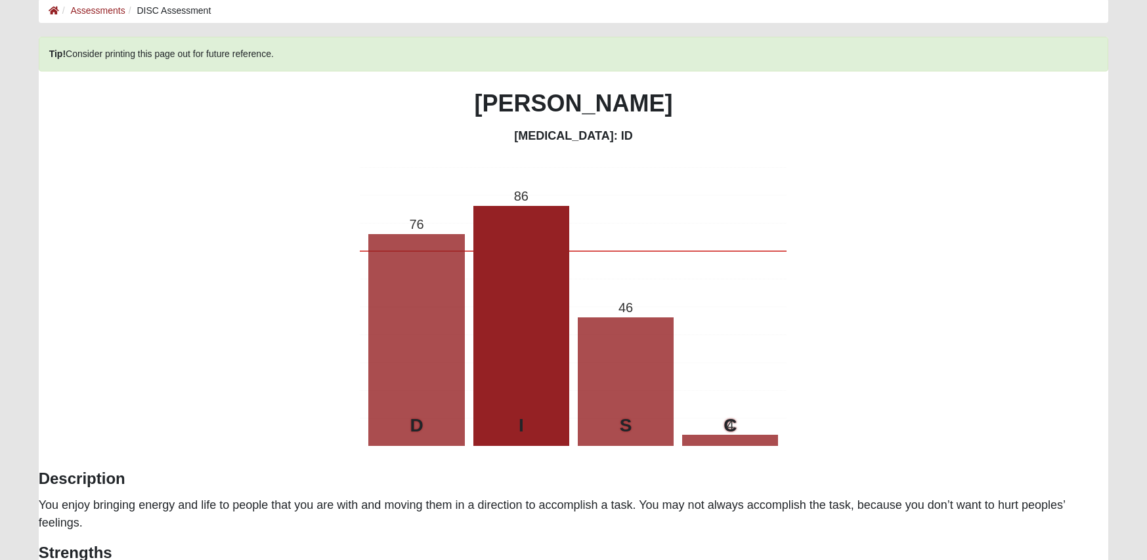
scroll to position [125, 0]
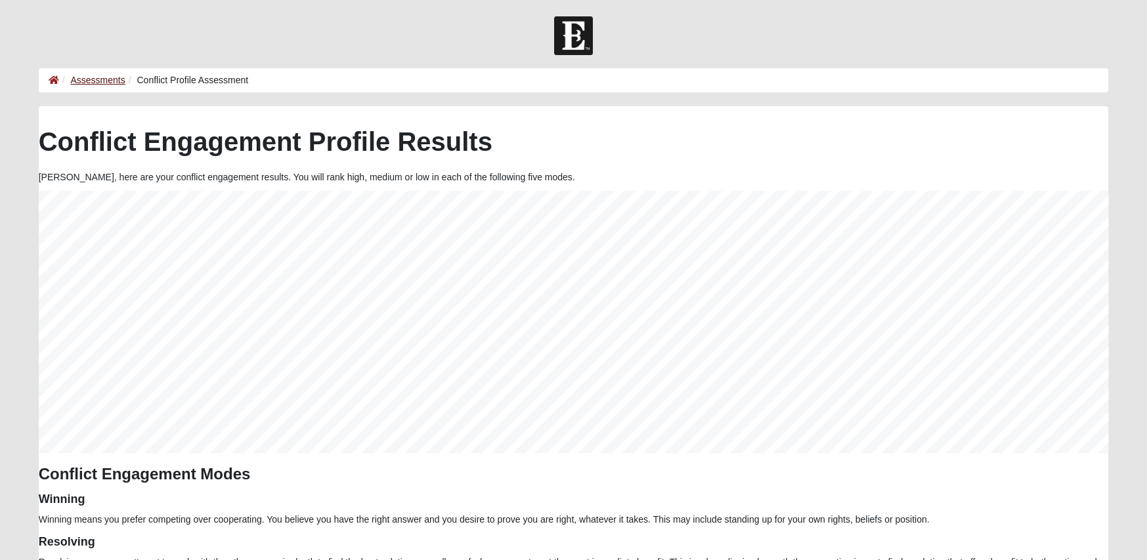
click at [95, 79] on link "Assessments" at bounding box center [97, 80] width 54 height 11
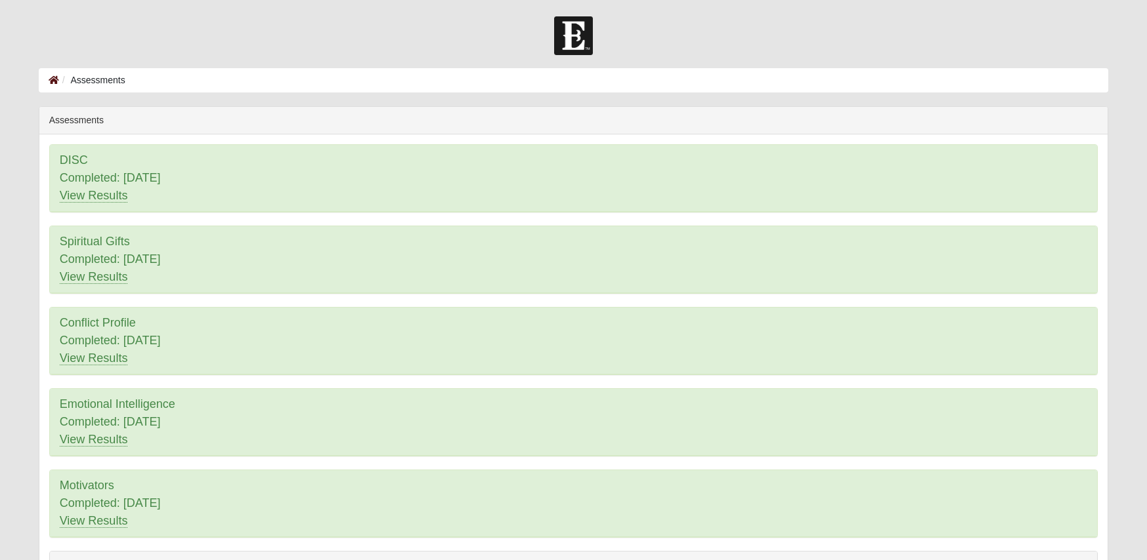
click at [51, 79] on icon at bounding box center [54, 79] width 11 height 9
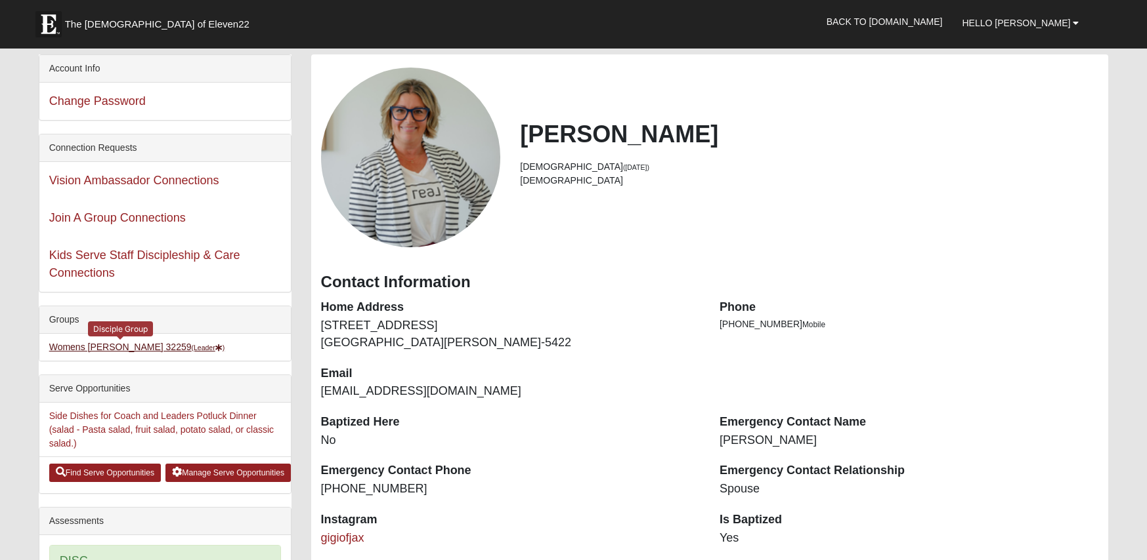
click at [120, 350] on link "Womens Urbanski 32259 (Leader )" at bounding box center [137, 347] width 176 height 11
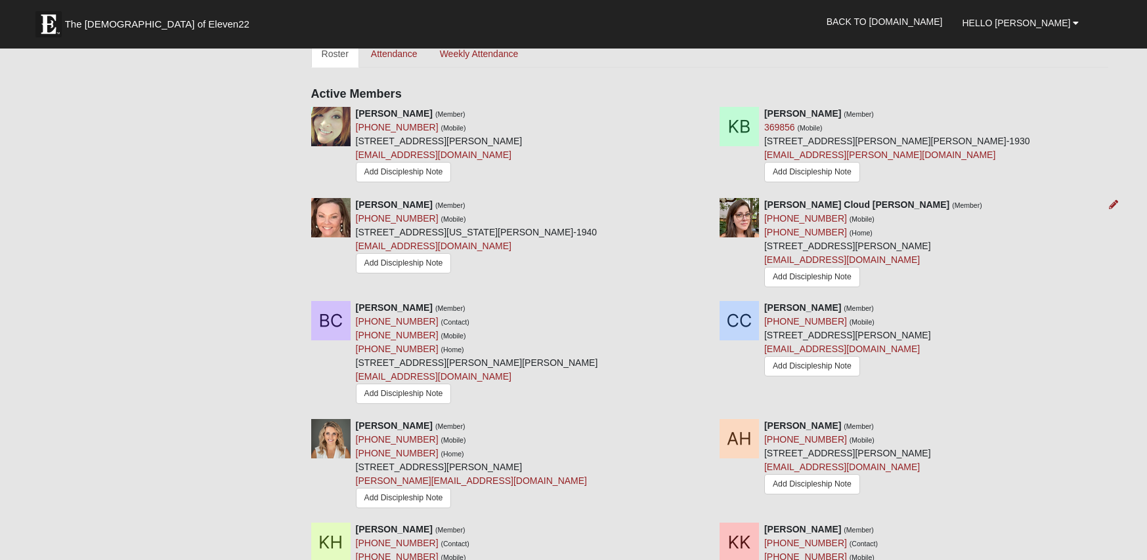
scroll to position [553, 0]
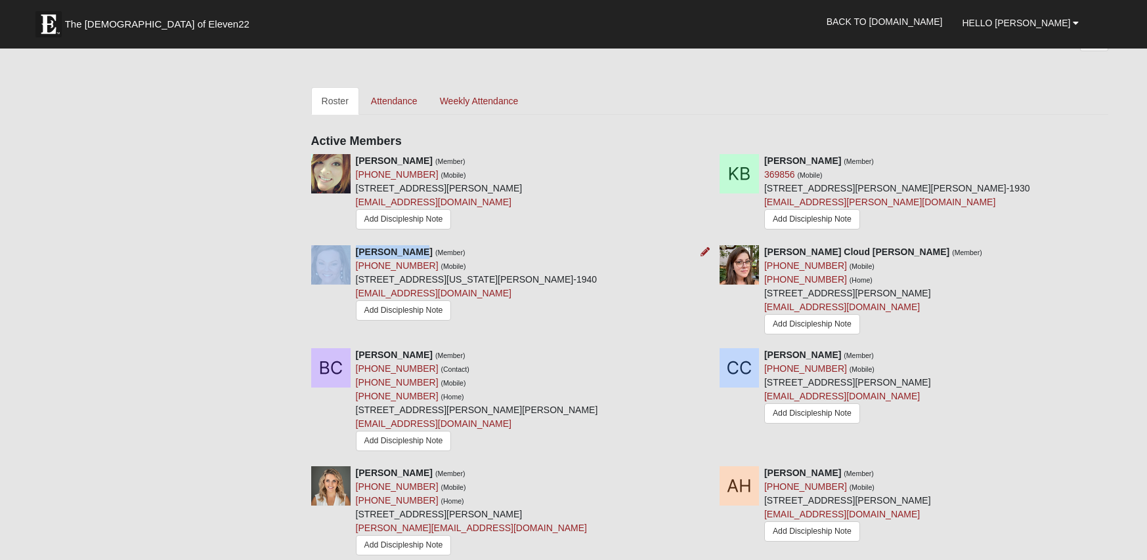
drag, startPoint x: 354, startPoint y: 246, endPoint x: 407, endPoint y: 246, distance: 53.2
click at [407, 246] on div "[PERSON_NAME] (Member) [PHONE_NUMBER] (Mobile) [STREET_ADDRESS][US_STATE][PERSO…" at bounding box center [505, 285] width 408 height 80
click at [409, 247] on strong "[PERSON_NAME]" at bounding box center [394, 252] width 77 height 11
drag, startPoint x: 409, startPoint y: 246, endPoint x: 365, endPoint y: 245, distance: 44.0
click at [365, 247] on strong "Alicia Carter" at bounding box center [394, 252] width 77 height 11
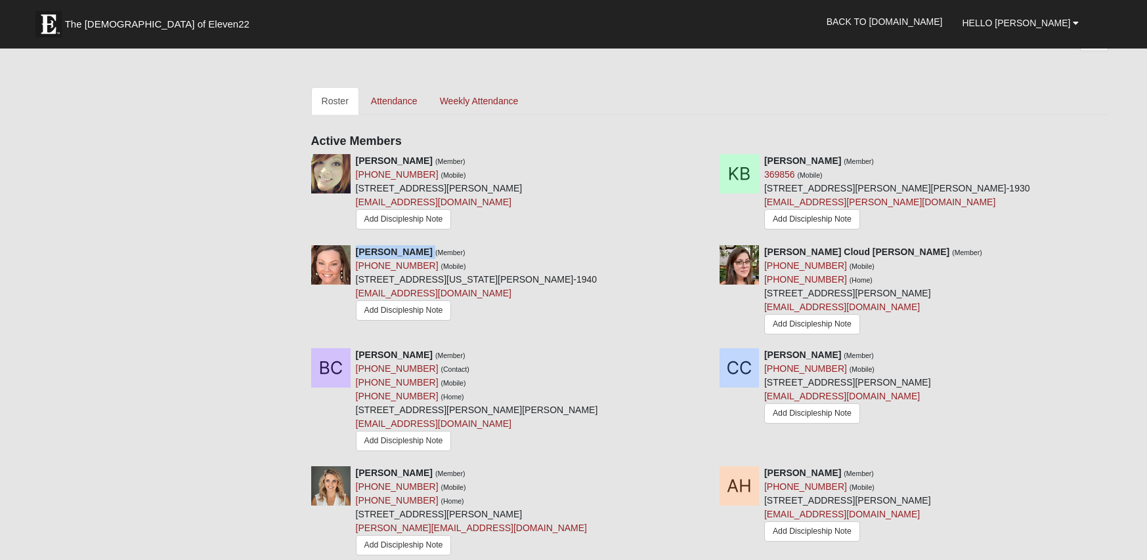
copy div "Alicia Carter"
drag, startPoint x: 818, startPoint y: 158, endPoint x: 763, endPoint y: 155, distance: 55.2
click at [764, 156] on strong "Kimmie Bruce" at bounding box center [802, 161] width 77 height 11
copy strong "Kimmie Bruce"
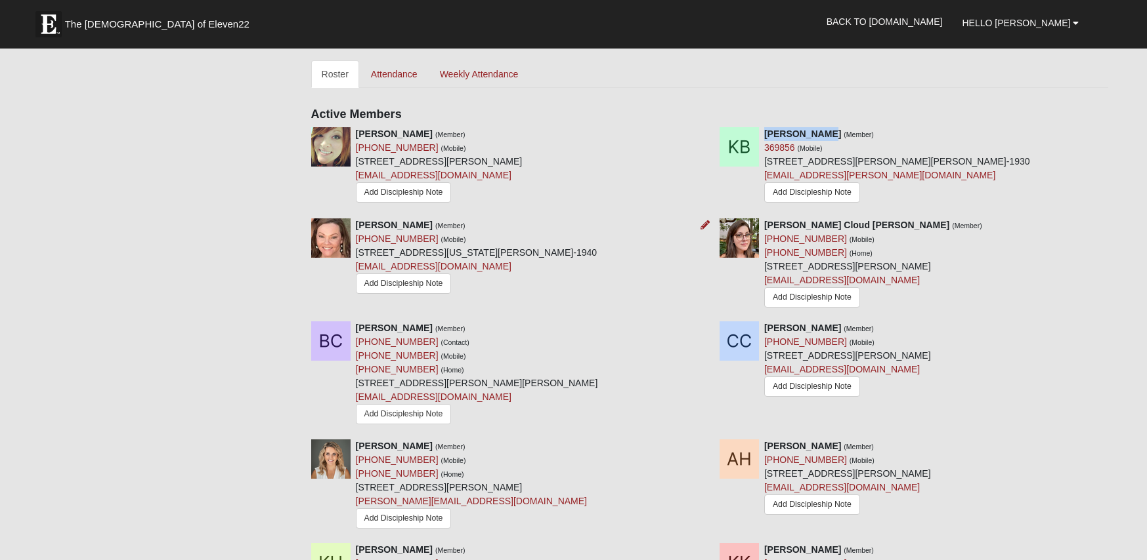
scroll to position [740, 0]
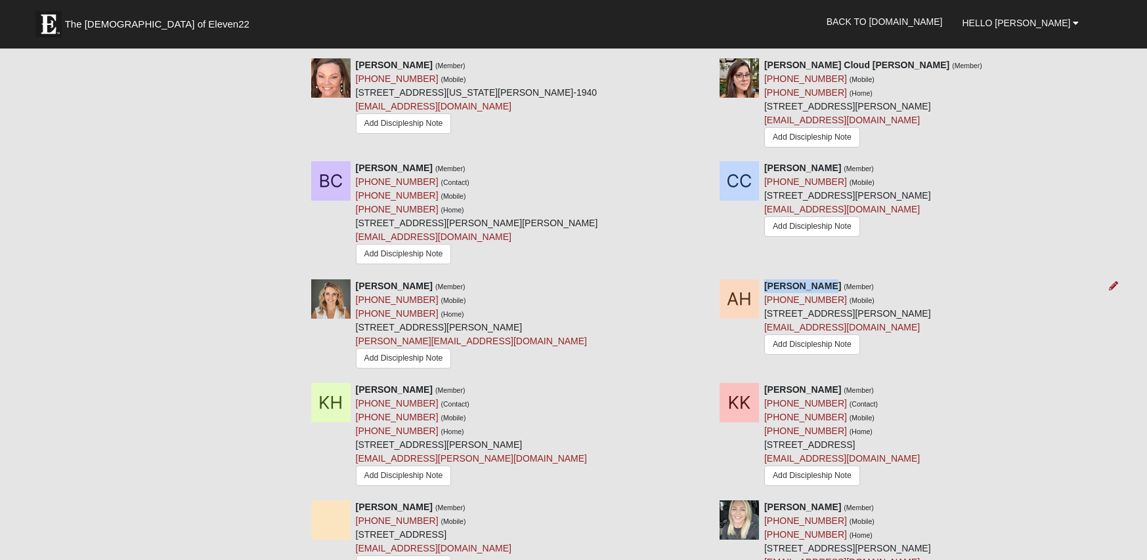
drag, startPoint x: 825, startPoint y: 279, endPoint x: 764, endPoint y: 278, distance: 61.0
click at [764, 280] on div "Anna Huxford (Member) (904) 874-4754 (Mobile) 1708 Montclair Cove Ct Saint John…" at bounding box center [847, 319] width 167 height 79
copy strong "Anna Huxford"
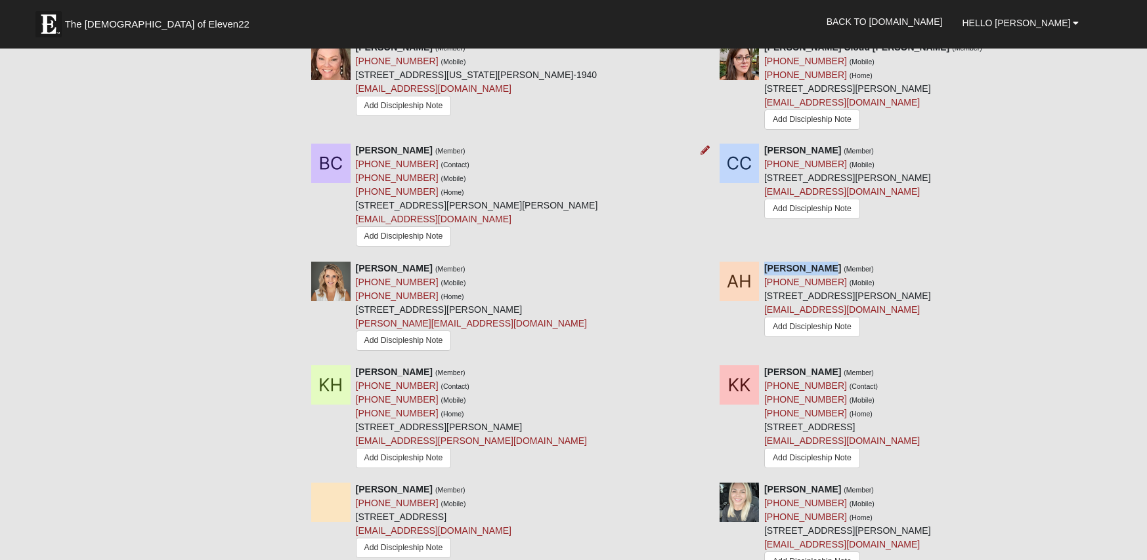
scroll to position [803, 0]
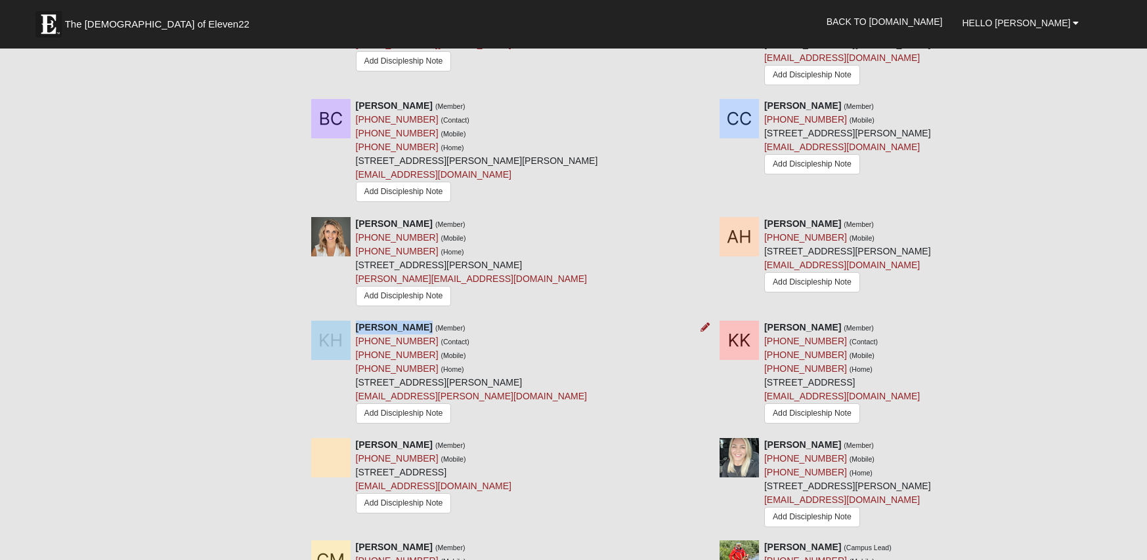
drag, startPoint x: 417, startPoint y: 319, endPoint x: 354, endPoint y: 319, distance: 63.0
click at [354, 321] on div "Kaley Huxford (Member) (904) 629-8068 (Contact) (904) 629-8068 (Mobile) (904) 6…" at bounding box center [505, 375] width 408 height 108
click at [358, 322] on strong "Kaley Huxford" at bounding box center [394, 327] width 77 height 11
drag, startPoint x: 357, startPoint y: 319, endPoint x: 419, endPoint y: 317, distance: 61.7
click at [419, 321] on div "Kaley Huxford (Member) (904) 629-8068 (Contact) (904) 629-8068 (Mobile) (904) 6…" at bounding box center [471, 375] width 231 height 108
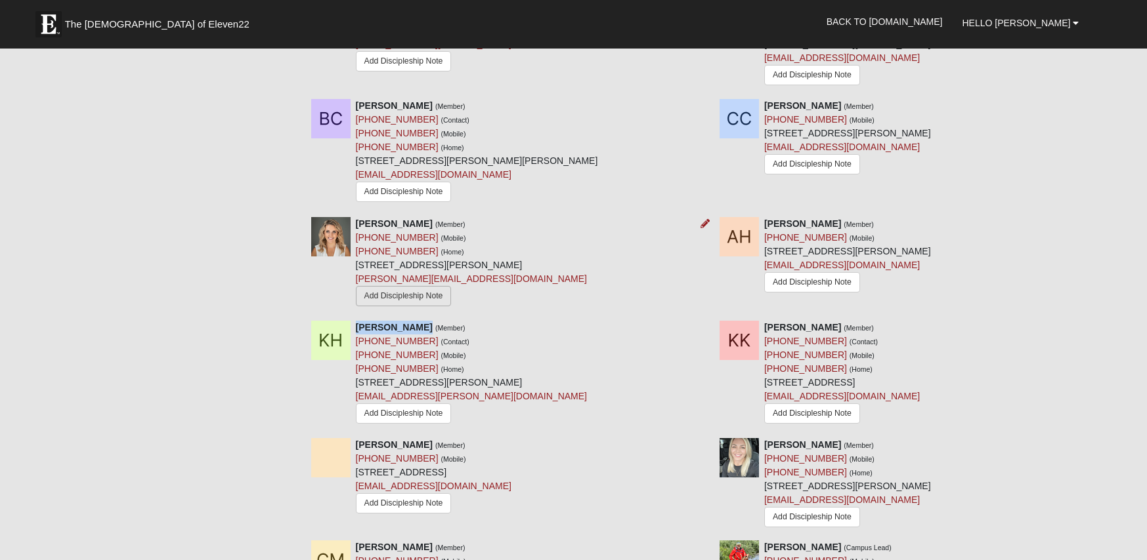
copy strong "Kaley Huxford"
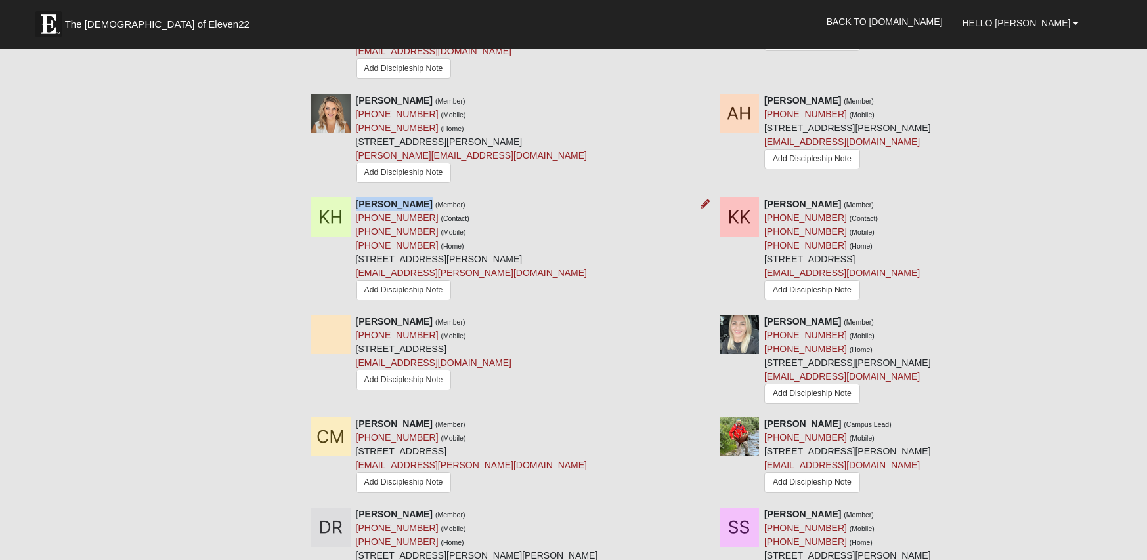
scroll to position [935, 0]
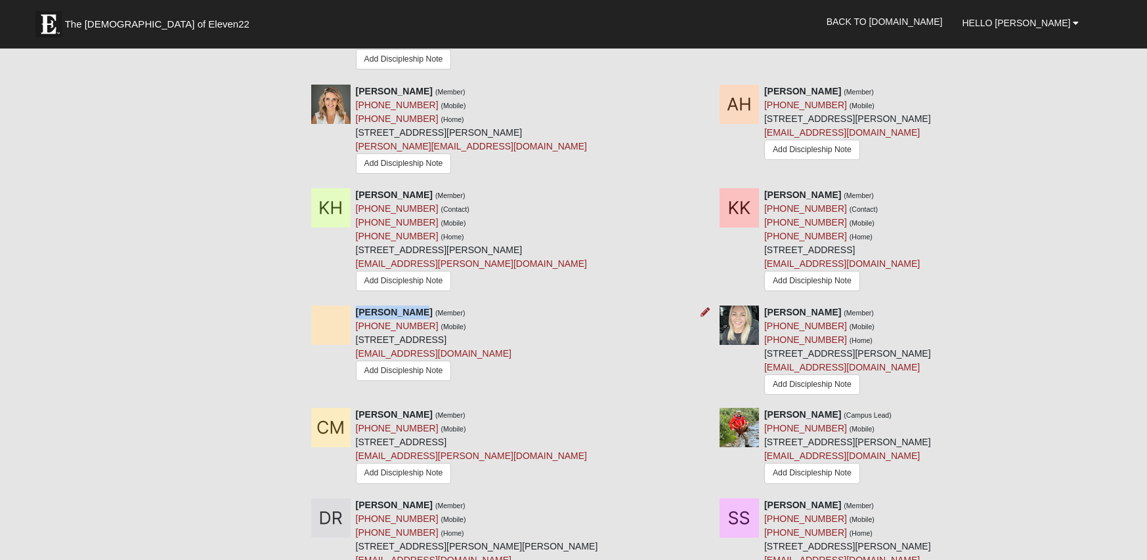
drag, startPoint x: 411, startPoint y: 304, endPoint x: 356, endPoint y: 303, distance: 55.1
click at [356, 306] on div "Farren Knott (Member) (904) 566-3794 (Mobile) 12865 Cannington Cove Ter Jackson…" at bounding box center [434, 345] width 156 height 79
copy strong "Farren Knott"
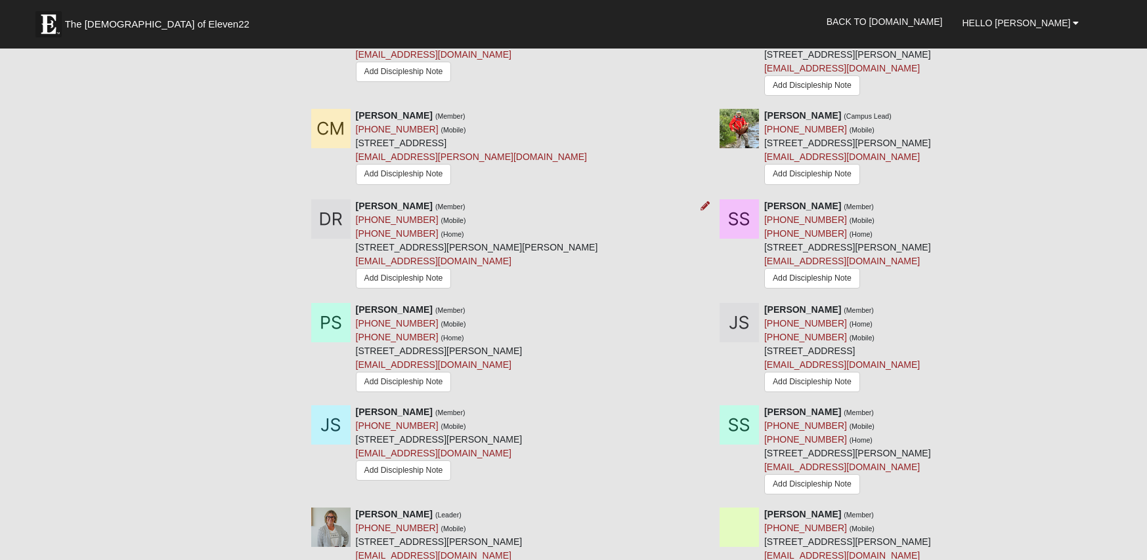
scroll to position [1276, 0]
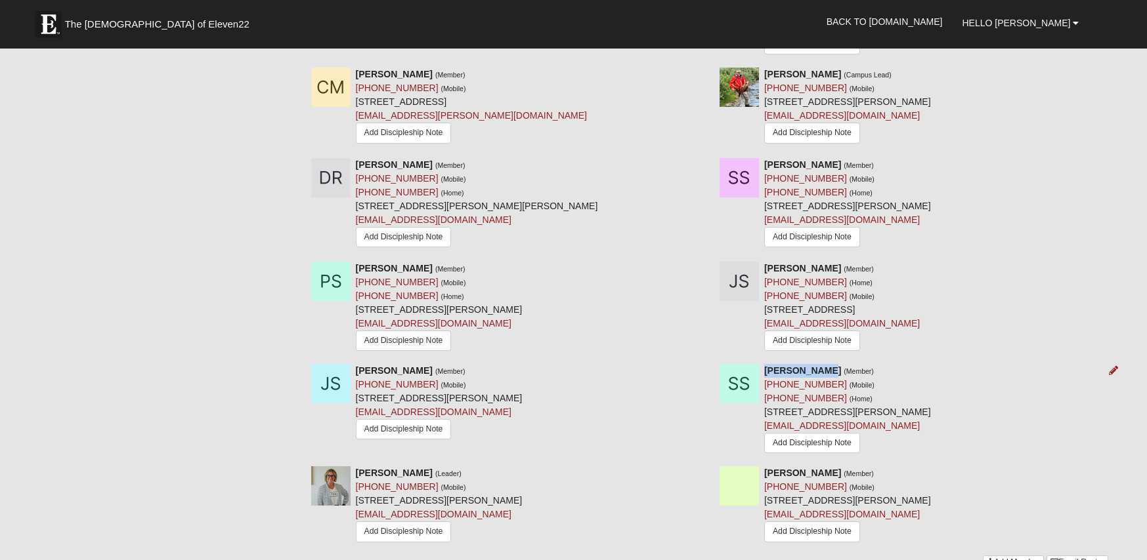
drag, startPoint x: 828, startPoint y: 362, endPoint x: 765, endPoint y: 359, distance: 63.1
click at [765, 366] on strong "Shannon Smith" at bounding box center [802, 371] width 77 height 11
drag, startPoint x: 832, startPoint y: 360, endPoint x: 765, endPoint y: 359, distance: 66.9
click at [765, 364] on div "Shannon Smith (Member) (609) 915-9884 (Mobile) (609) 915-9884 (Home) 652 Hampto…" at bounding box center [847, 410] width 167 height 93
copy strong "Shannon Smith"
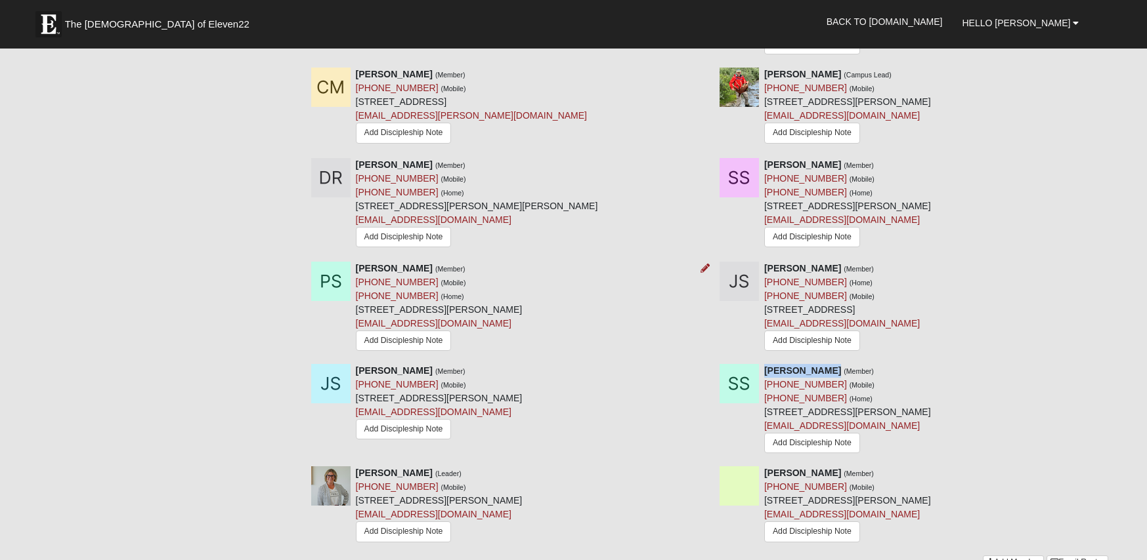
drag, startPoint x: 407, startPoint y: 257, endPoint x: 356, endPoint y: 254, distance: 50.6
click at [356, 262] on div "Patricia Singh (Member) (904) 522-7066 (Mobile) (904) 522-7066 (Home) 600 Racoo…" at bounding box center [439, 308] width 167 height 93
copy strong "[PERSON_NAME]"
drag, startPoint x: 825, startPoint y: 154, endPoint x: 764, endPoint y: 153, distance: 61.0
click at [764, 158] on div "Shawne Scott (Member) (803) 242-1637 (Mobile) (803) 242-1637 (Home) 555 Thomas …" at bounding box center [847, 204] width 167 height 93
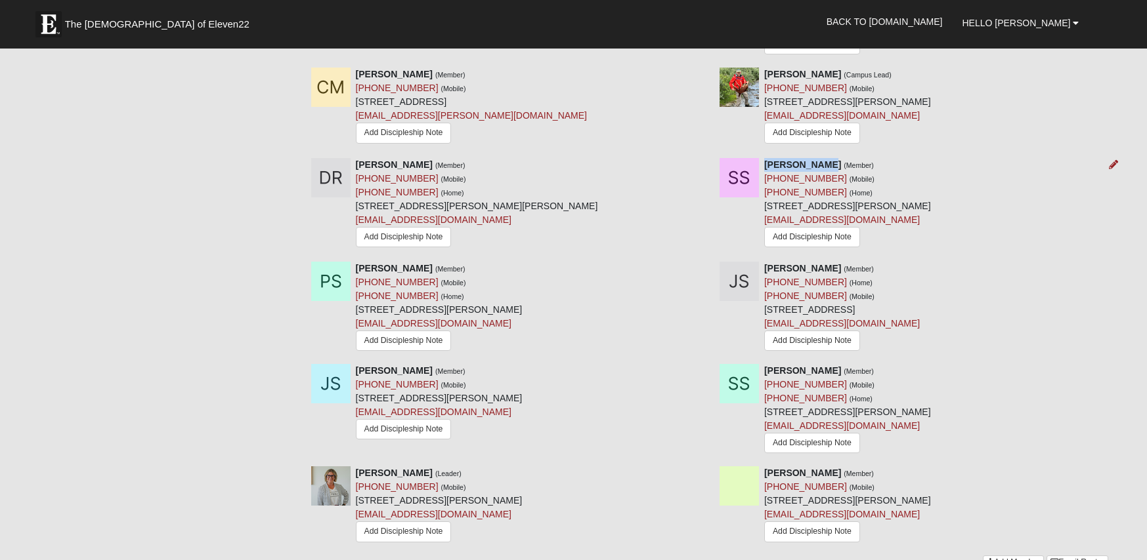
copy strong "[PERSON_NAME]"
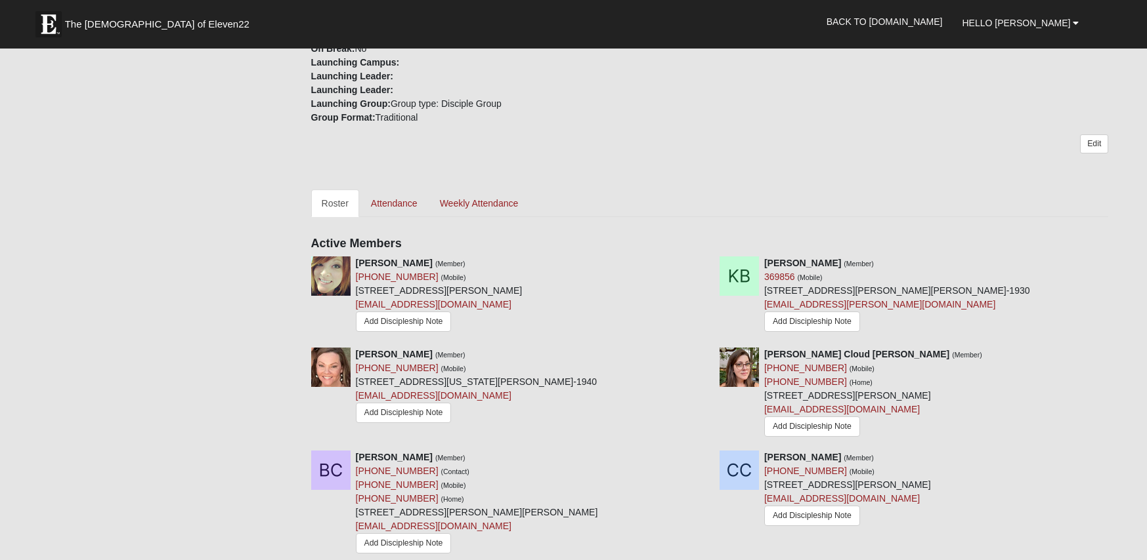
scroll to position [303, 0]
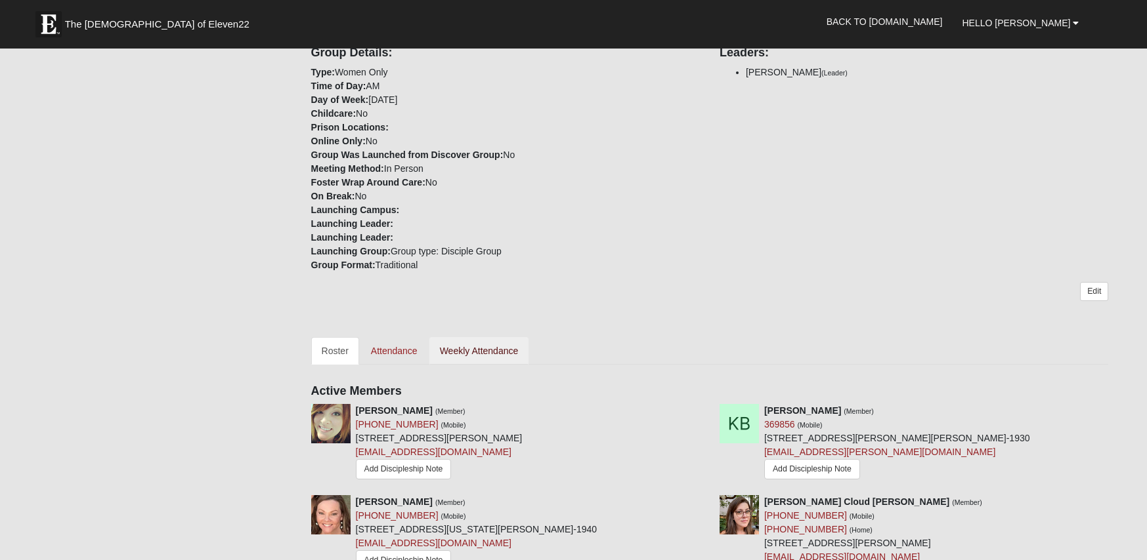
click at [493, 347] on link "Weekly Attendance" at bounding box center [479, 351] width 100 height 28
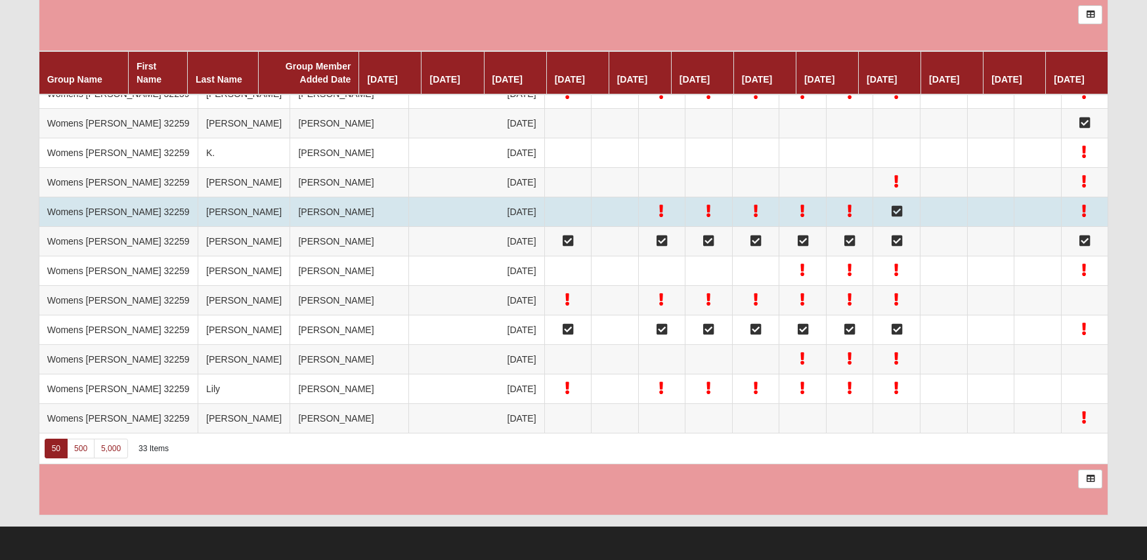
scroll to position [1767, 0]
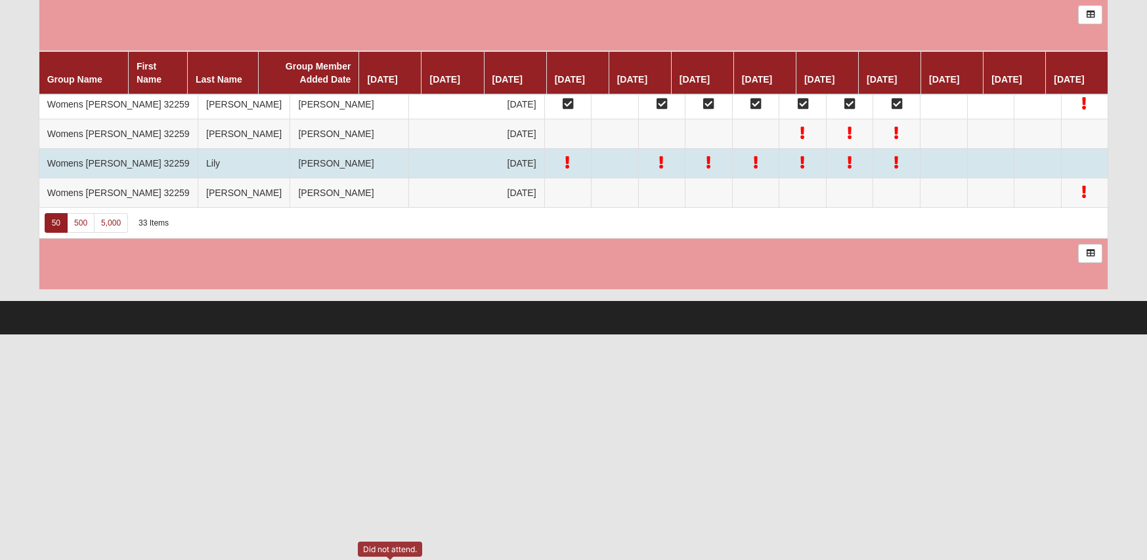
click at [565, 167] on icon at bounding box center [567, 162] width 5 height 9
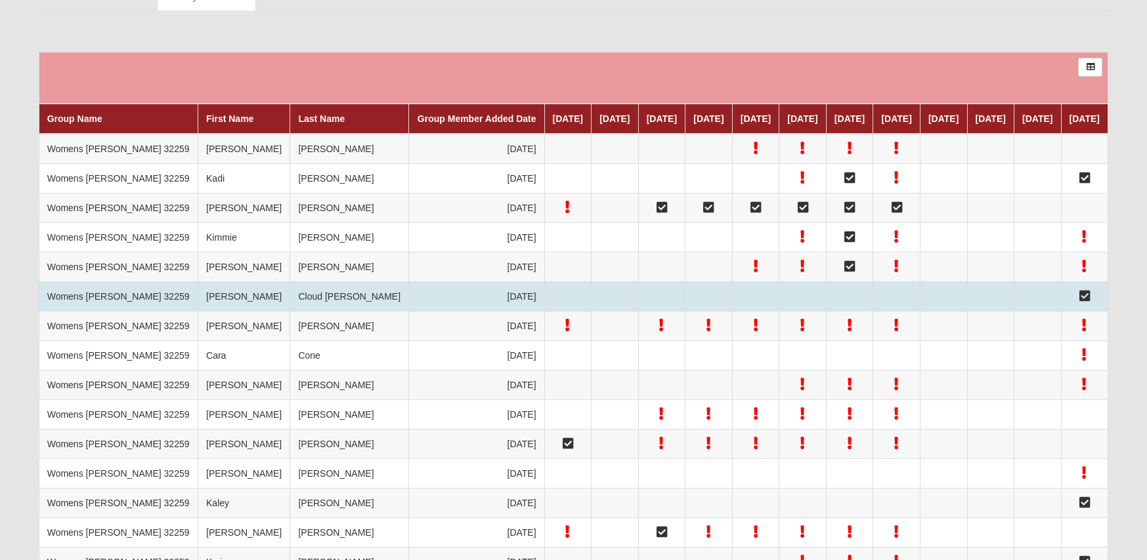
scroll to position [391, 0]
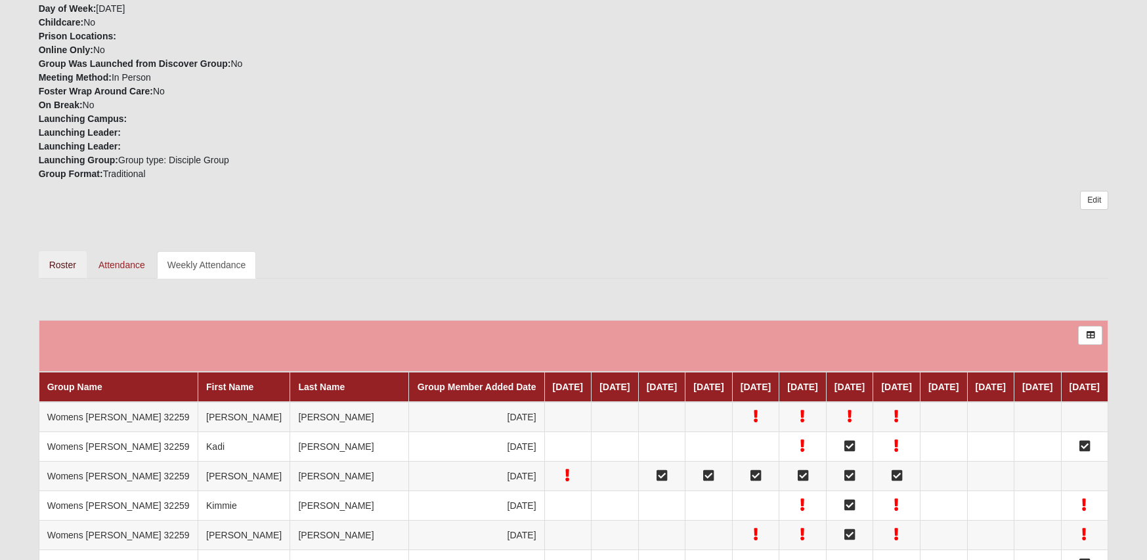
click at [70, 251] on link "Roster" at bounding box center [63, 265] width 48 height 28
